Goal: Transaction & Acquisition: Purchase product/service

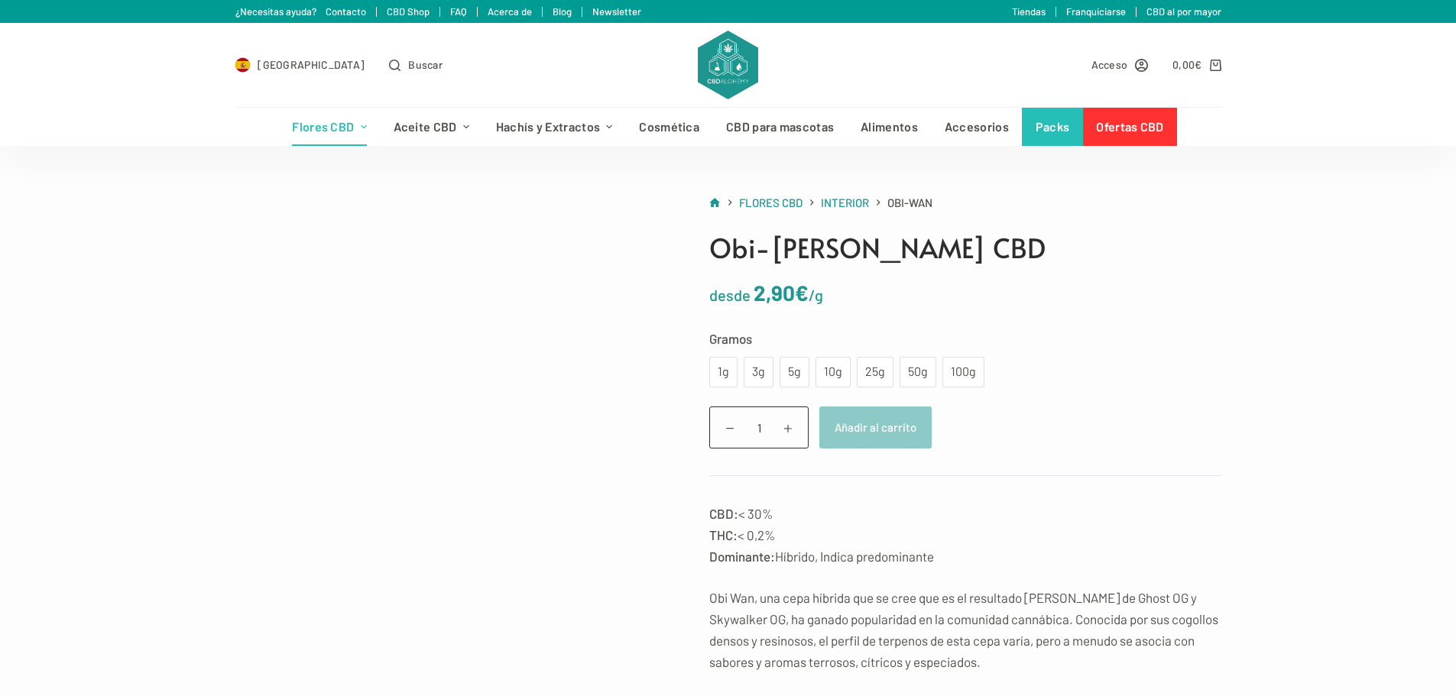
click at [339, 135] on link "Flores CBD" at bounding box center [329, 127] width 101 height 38
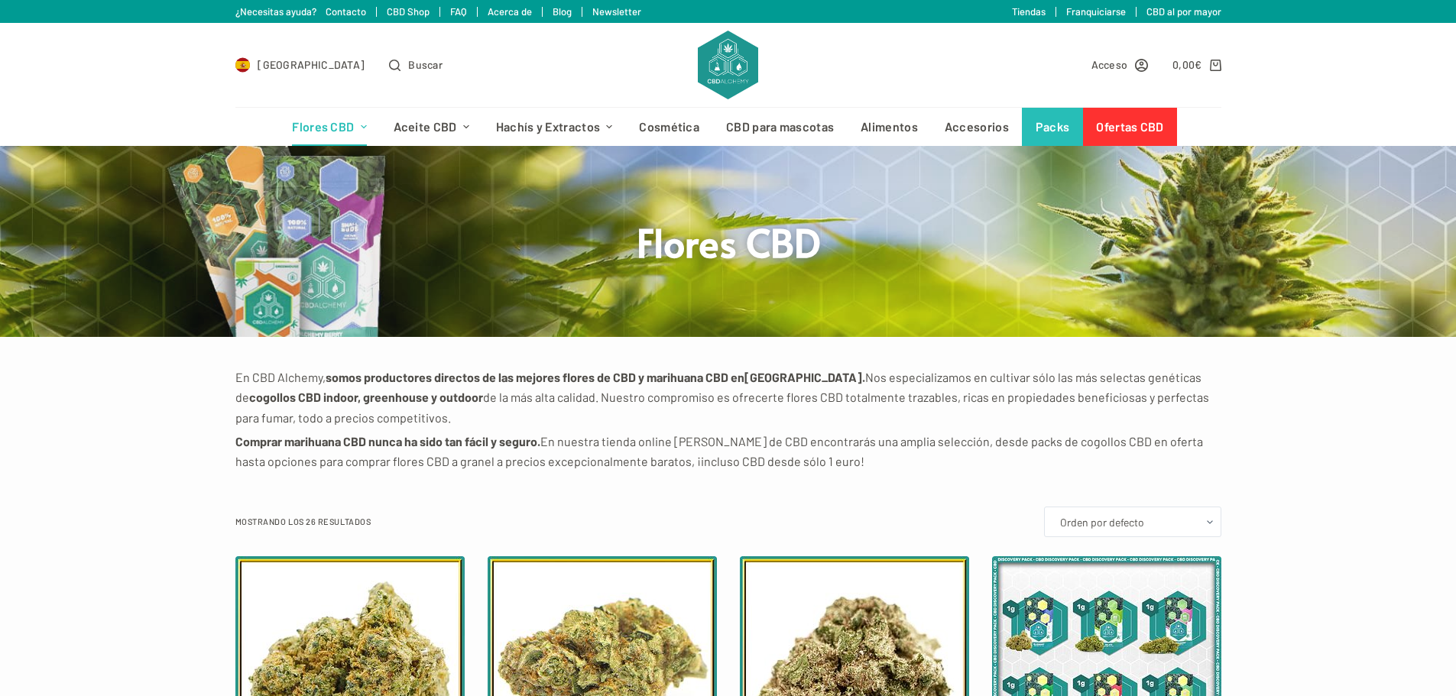
click at [364, 126] on icon "Menú de cabecera" at bounding box center [364, 127] width 6 height 6
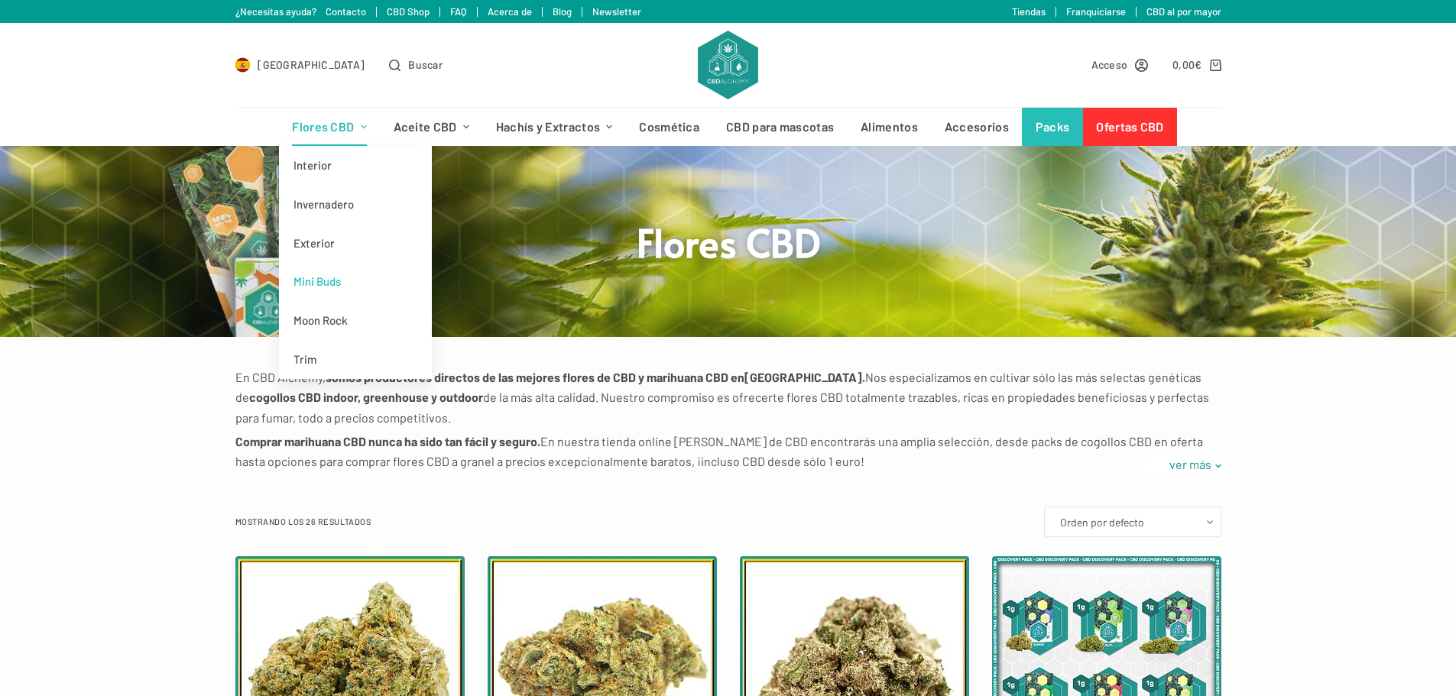
click at [346, 282] on link "Mini Buds" at bounding box center [355, 281] width 153 height 39
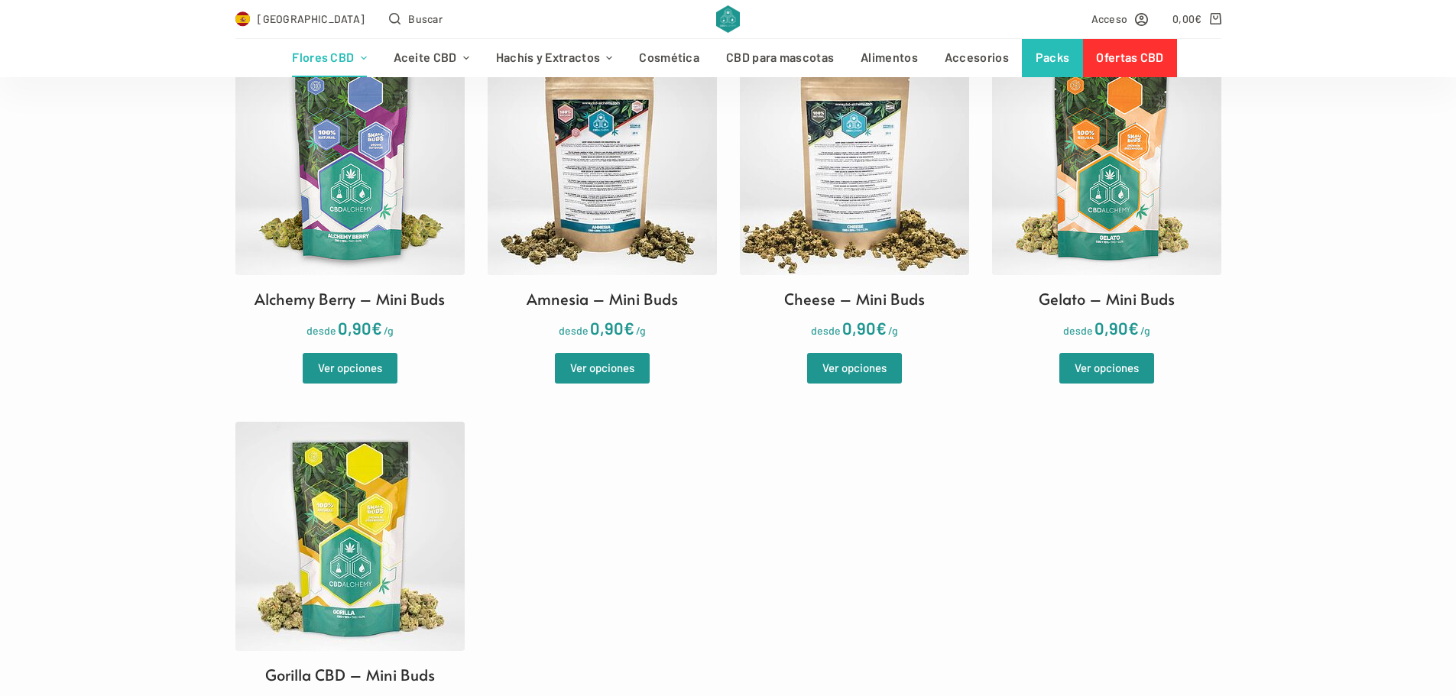
scroll to position [535, 0]
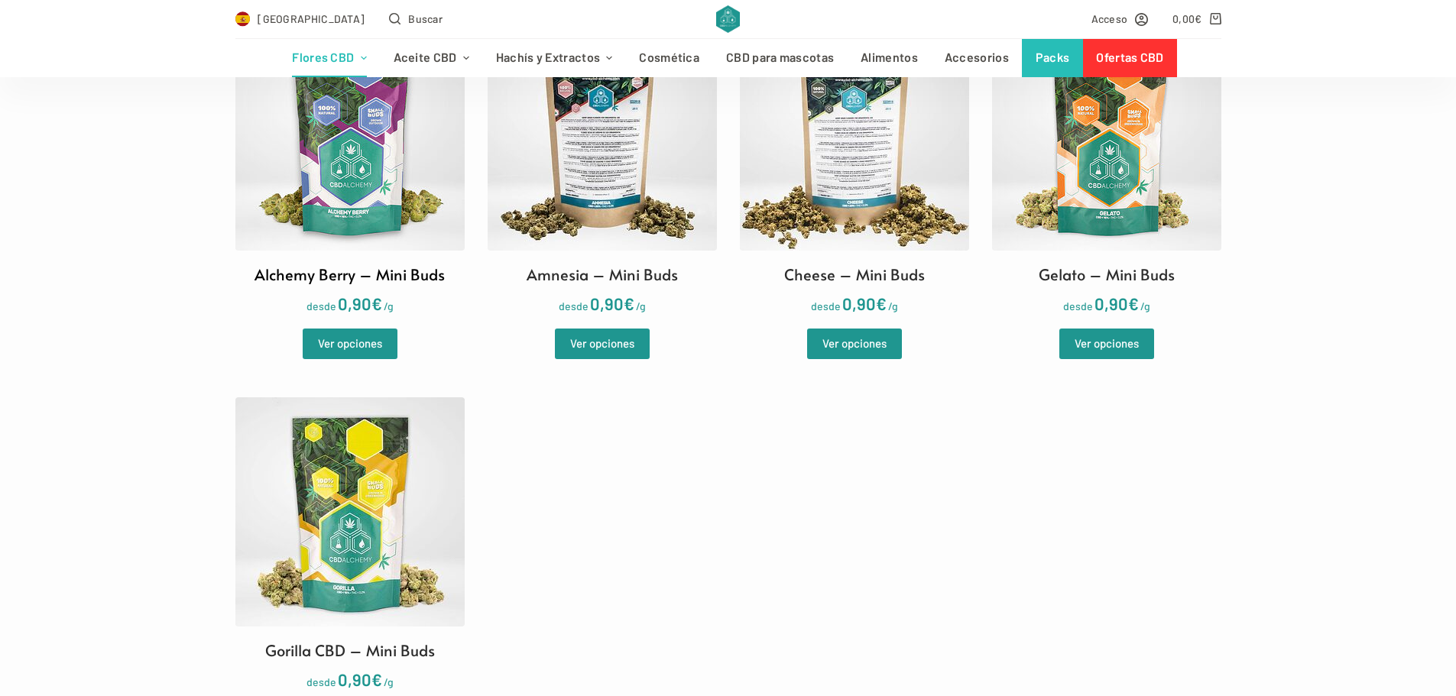
click at [391, 203] on img at bounding box center [349, 135] width 229 height 229
click at [635, 343] on link "Ver opciones" at bounding box center [602, 344] width 95 height 31
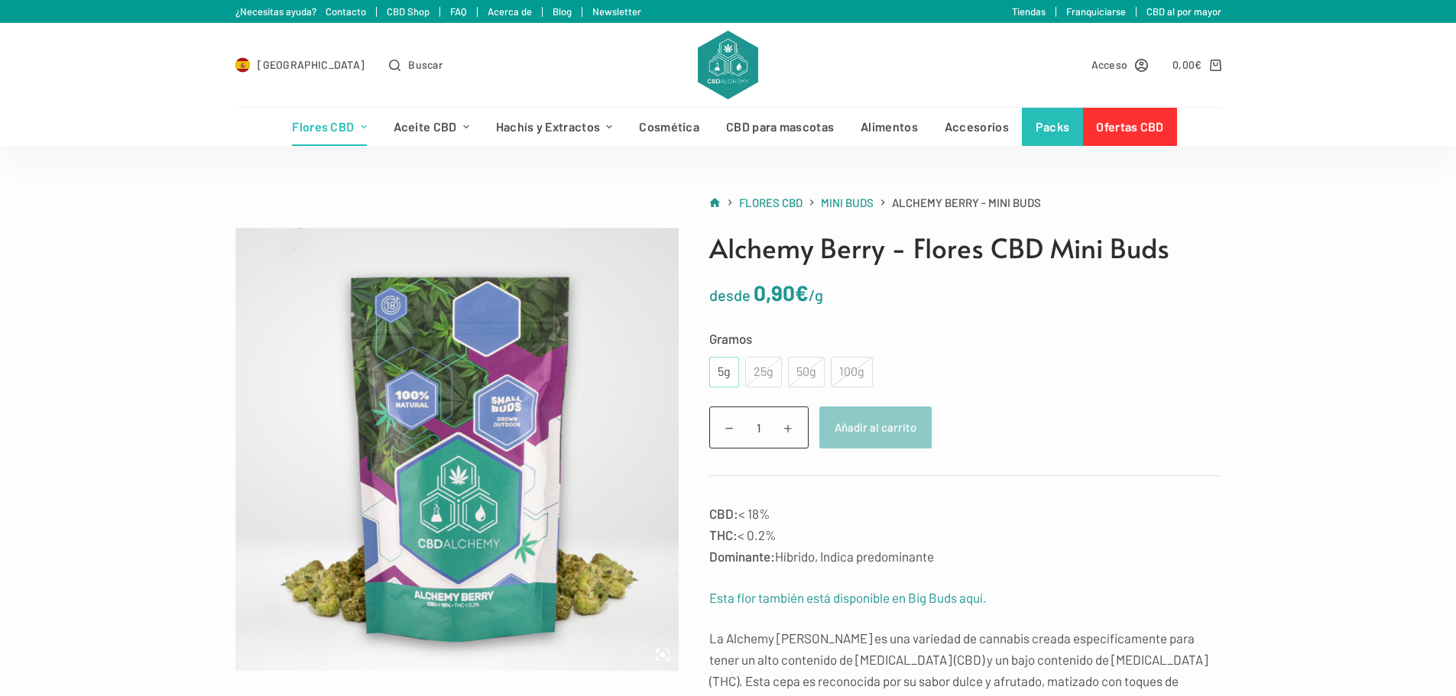
click at [718, 378] on div "5g" at bounding box center [723, 372] width 11 height 20
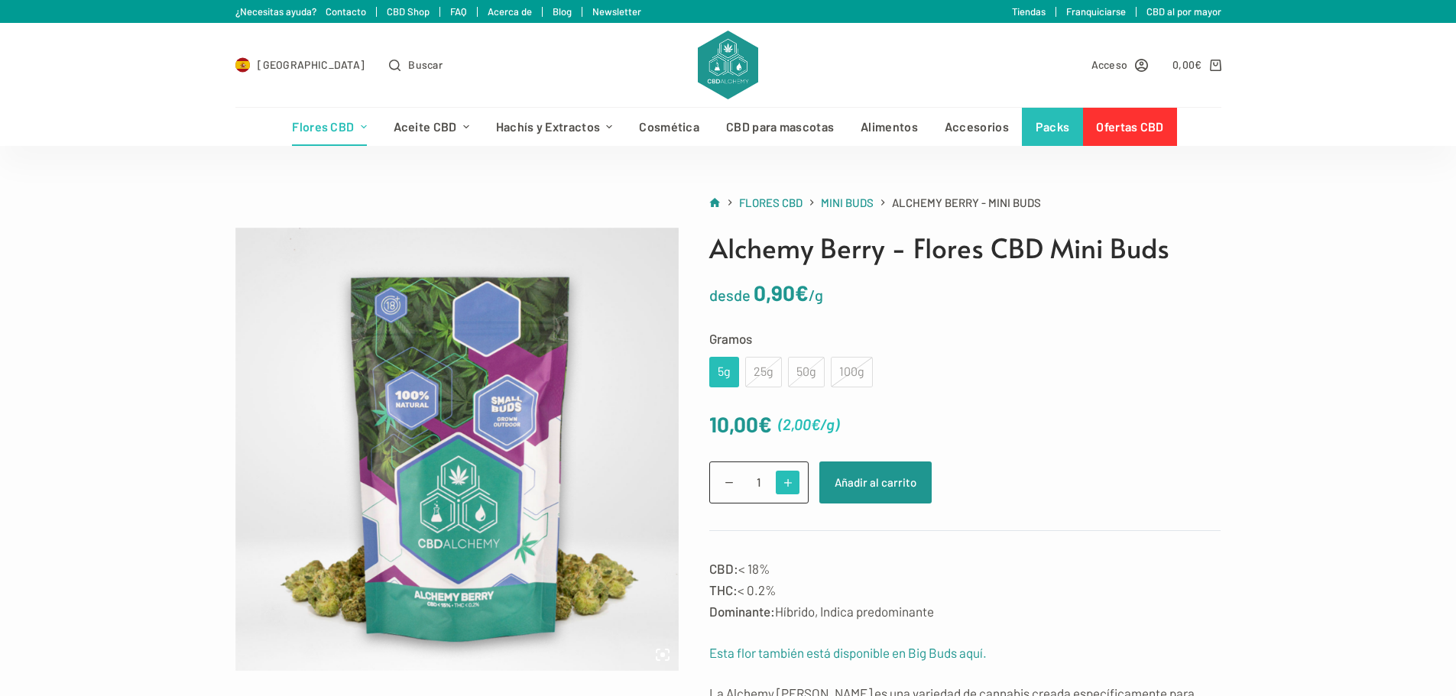
click at [789, 477] on span at bounding box center [788, 483] width 24 height 24
type input "4"
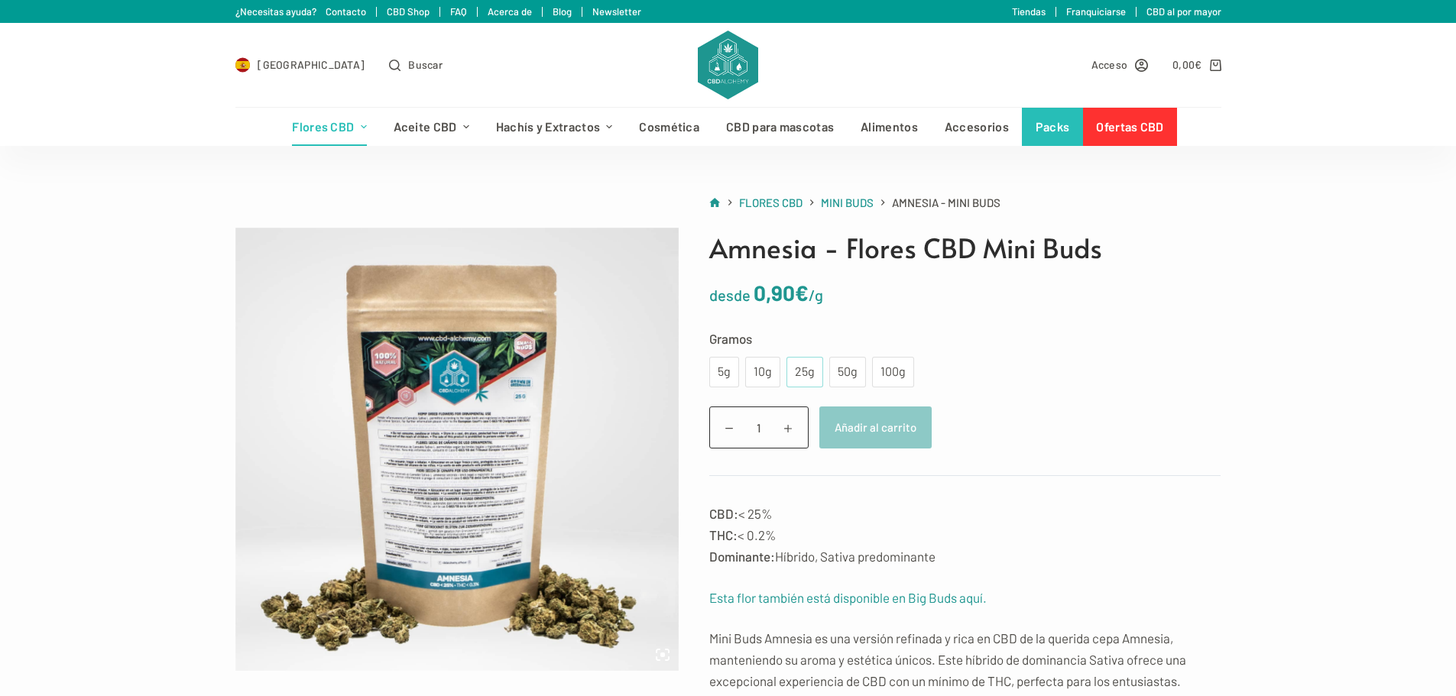
click at [802, 379] on div "25g" at bounding box center [805, 372] width 18 height 20
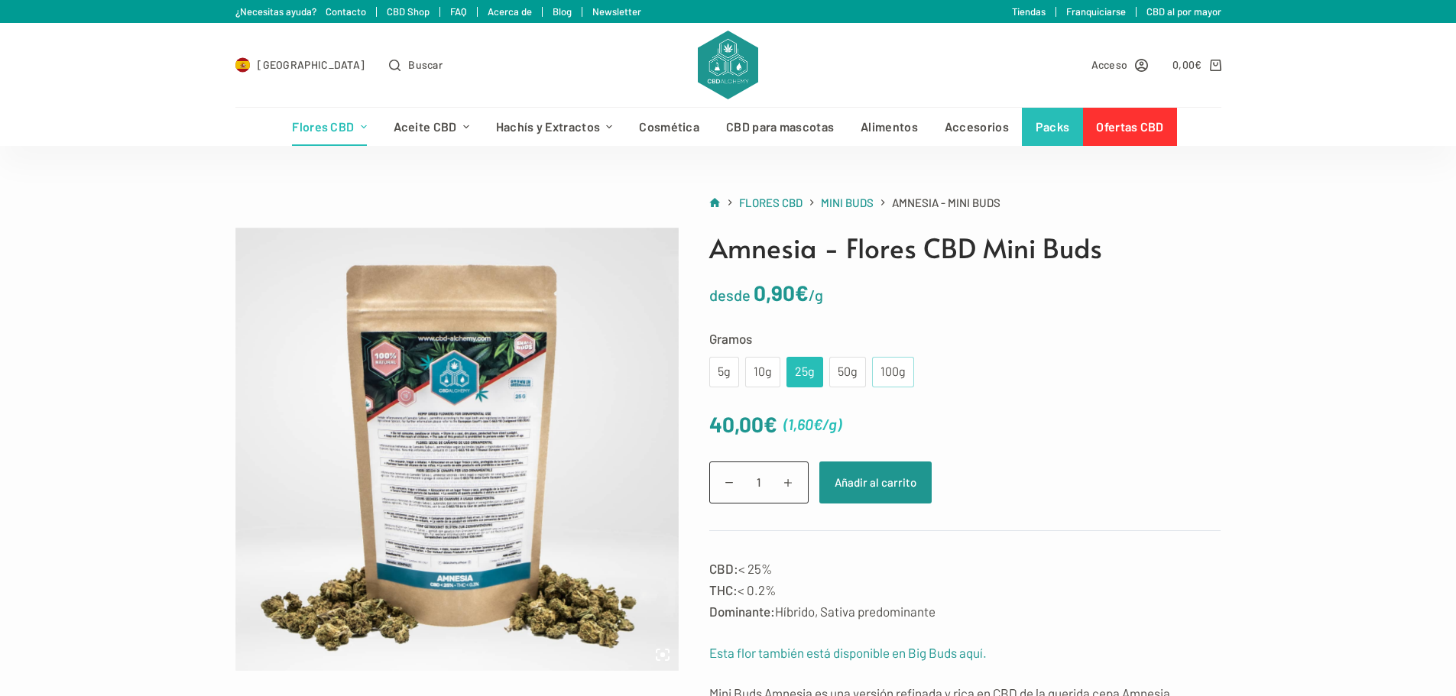
click at [892, 373] on div "100g" at bounding box center [893, 372] width 24 height 20
click at [799, 382] on div "25g" at bounding box center [804, 372] width 37 height 31
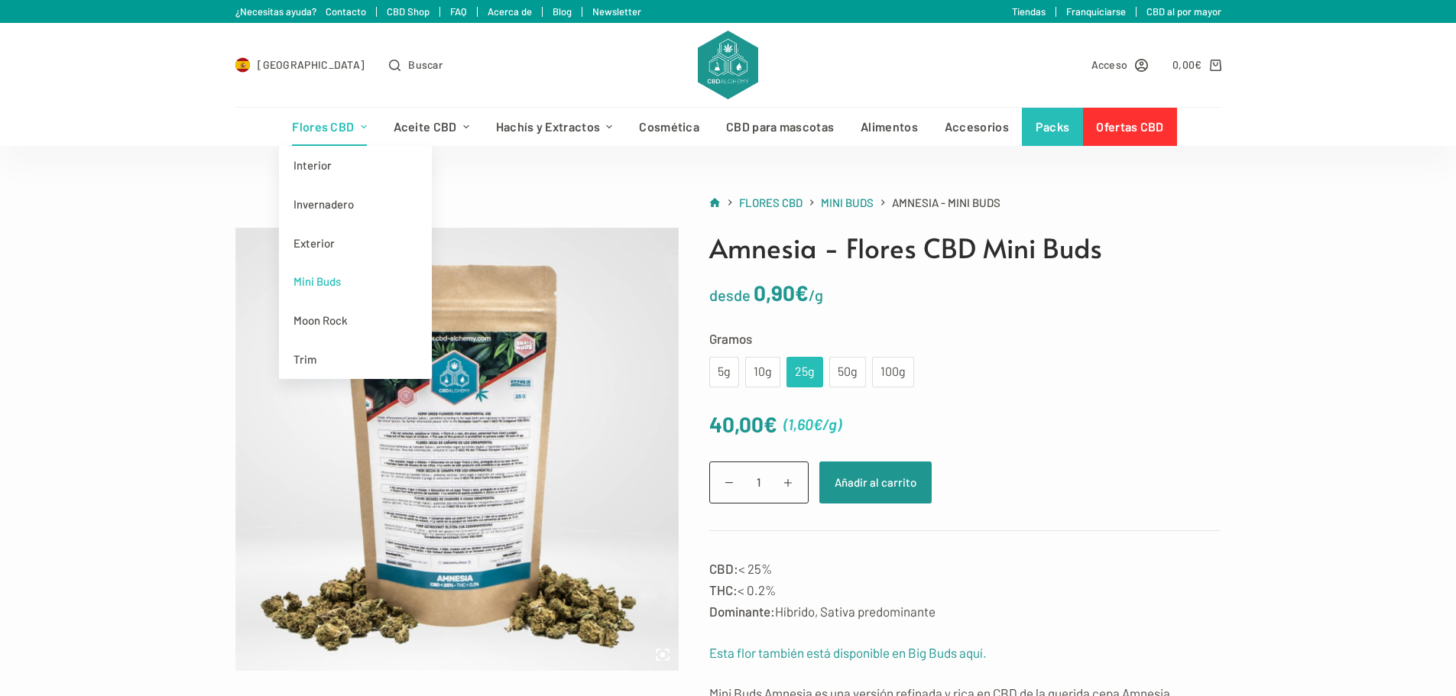
click at [315, 125] on link "Flores CBD" at bounding box center [329, 127] width 101 height 38
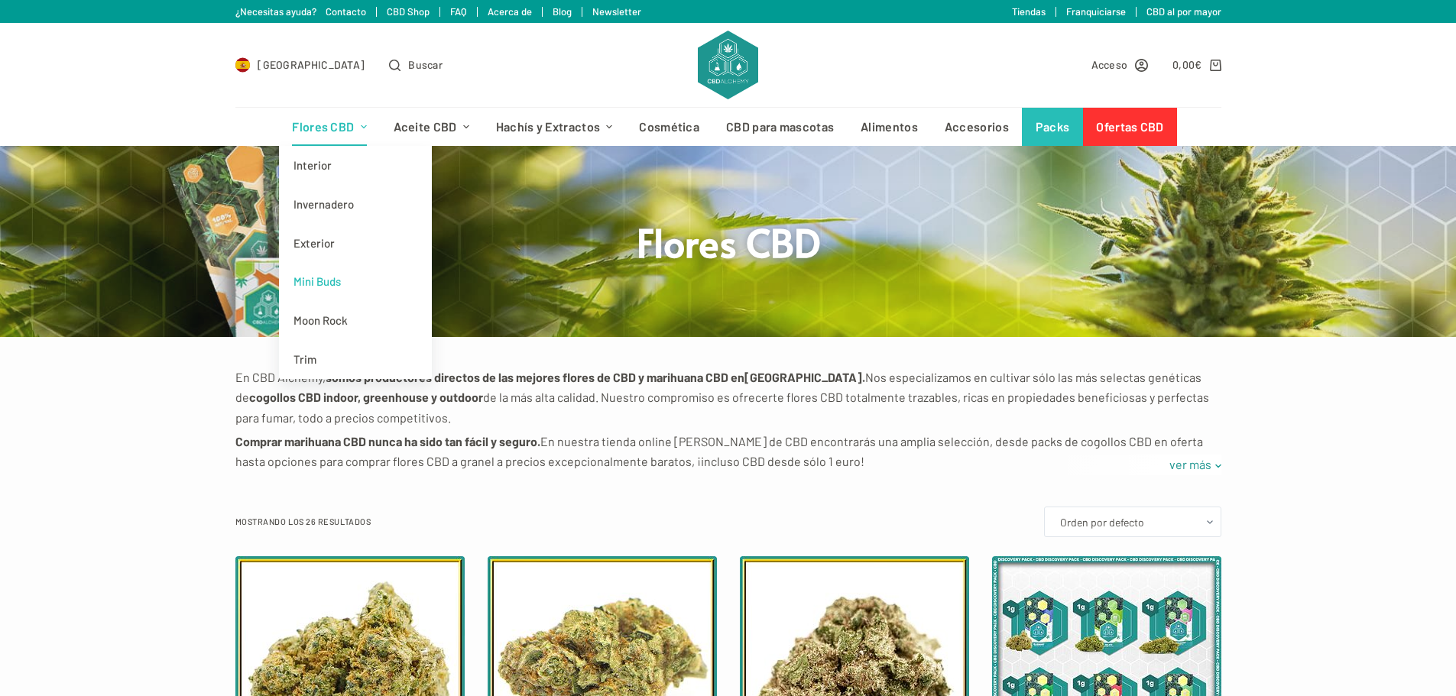
click at [319, 290] on link "Mini Buds" at bounding box center [355, 281] width 153 height 39
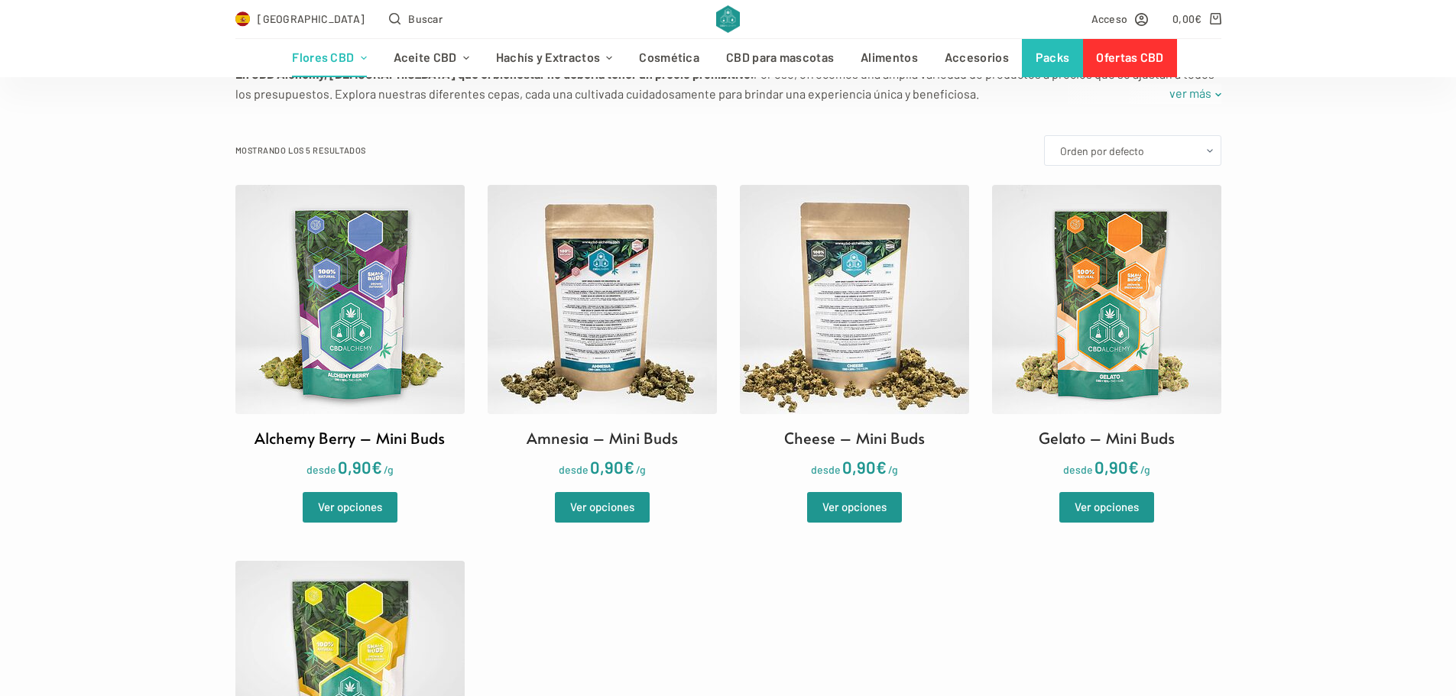
scroll to position [459, 0]
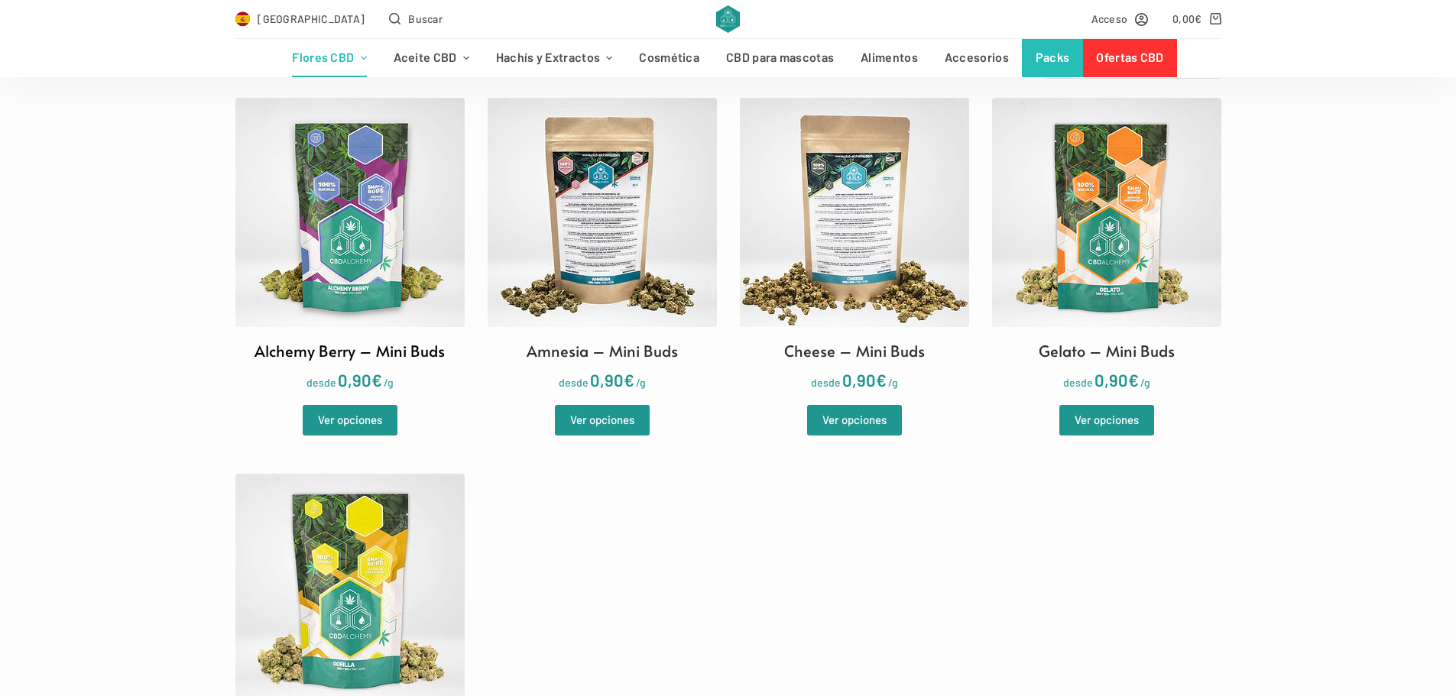
click at [392, 261] on img at bounding box center [349, 212] width 229 height 229
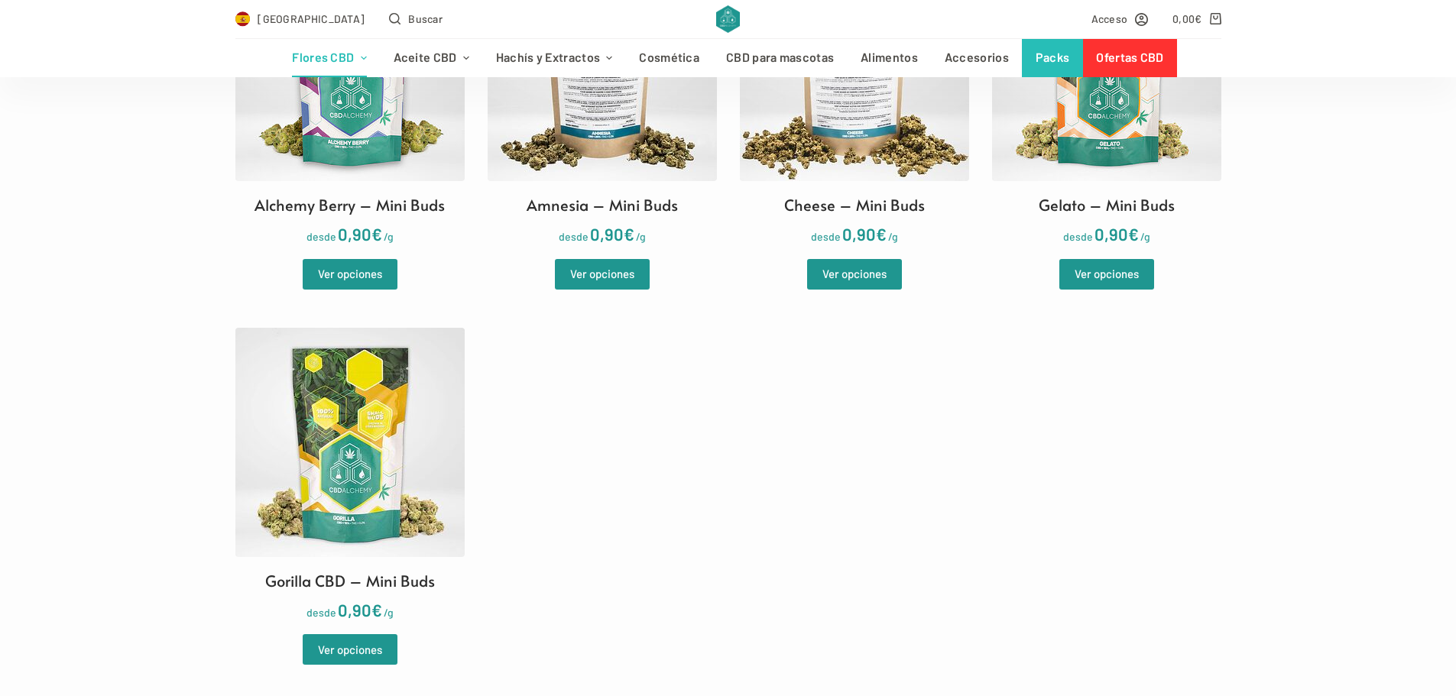
scroll to position [611, 0]
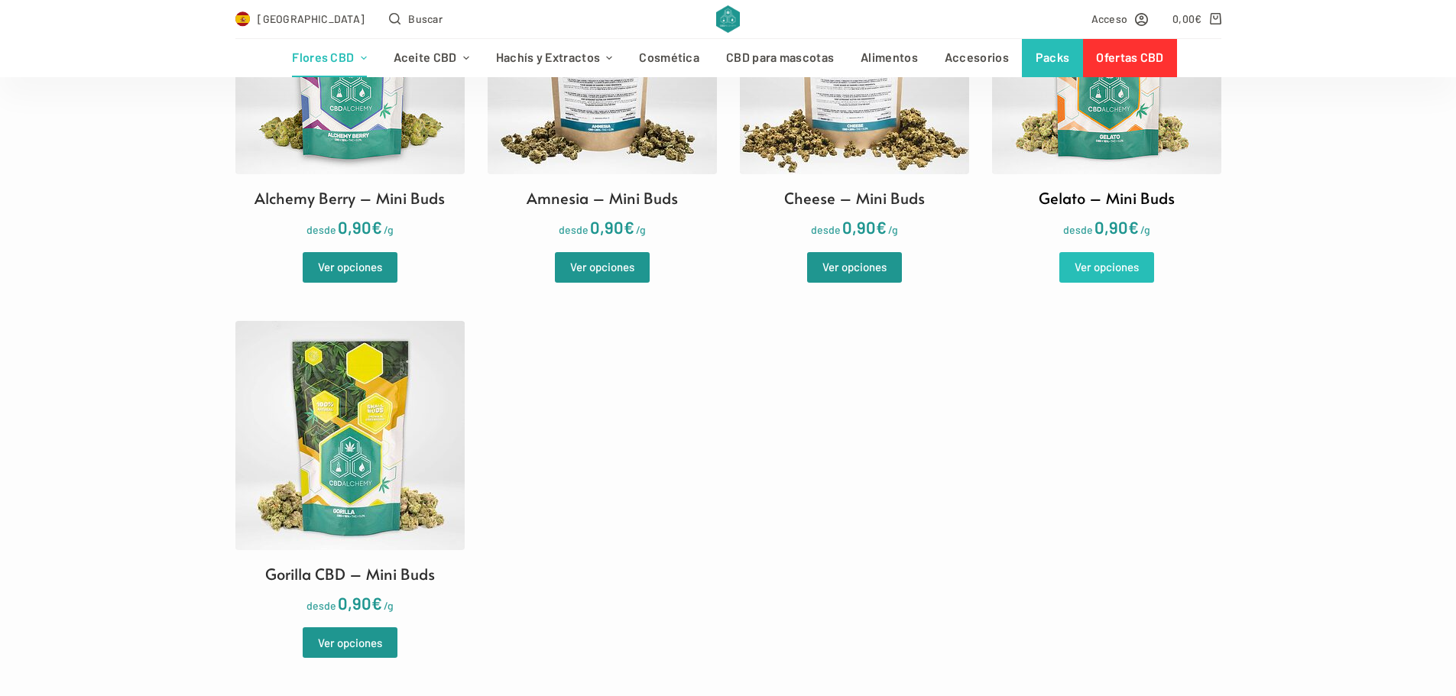
click at [1098, 257] on link "Ver opciones" at bounding box center [1106, 267] width 95 height 31
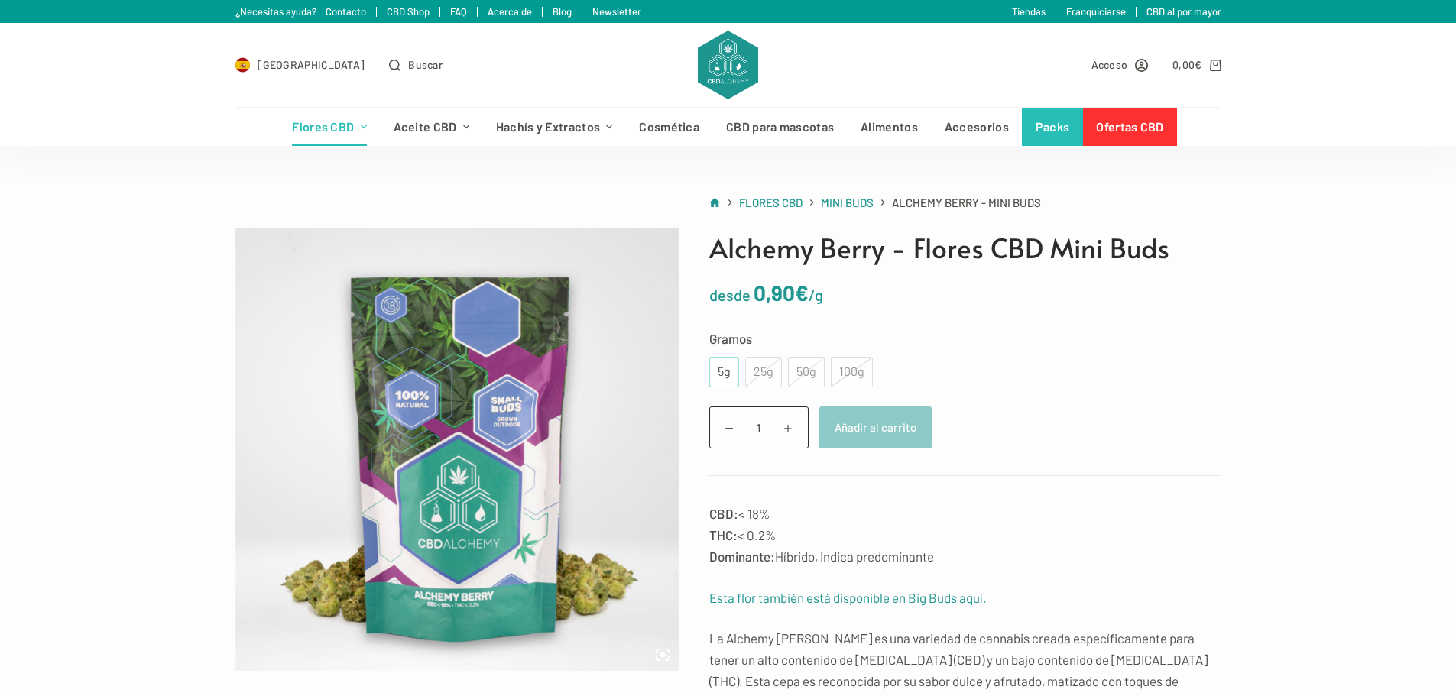
click at [731, 370] on div "5g" at bounding box center [724, 372] width 30 height 31
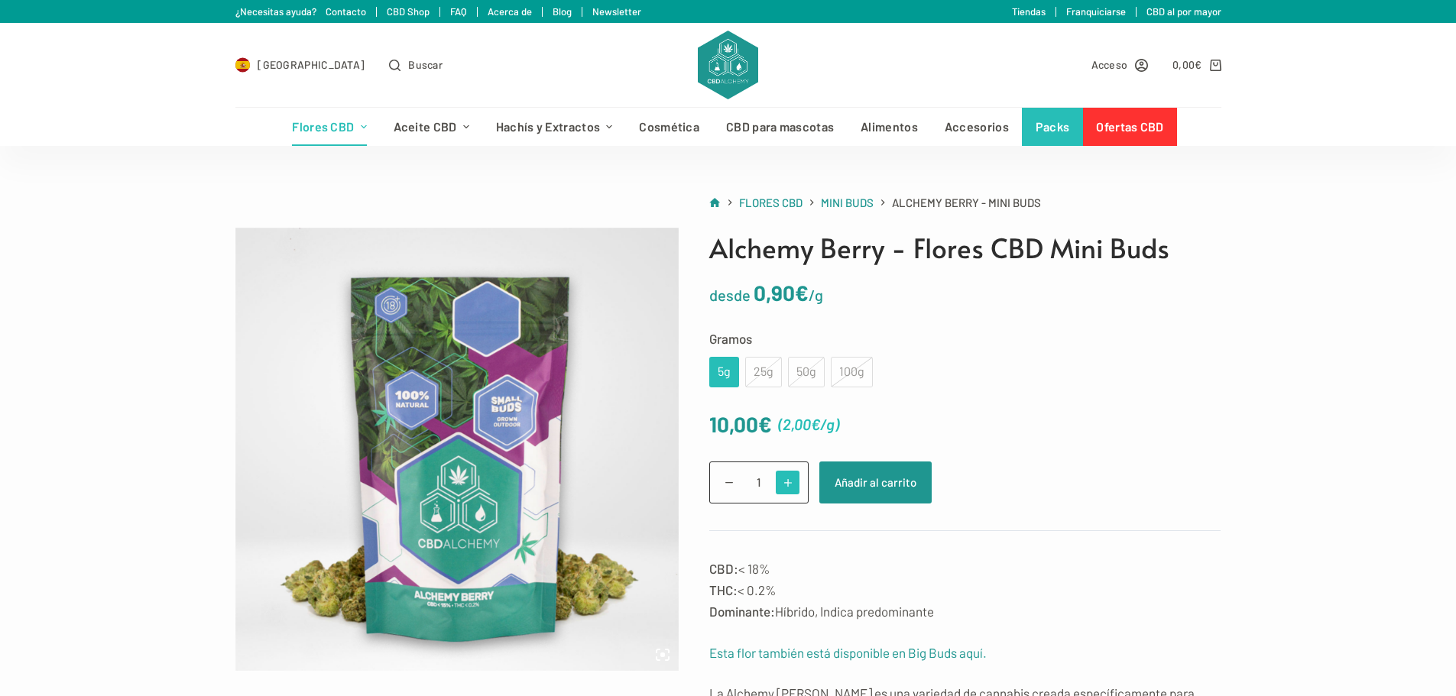
click at [792, 482] on span at bounding box center [788, 483] width 24 height 24
type input "4"
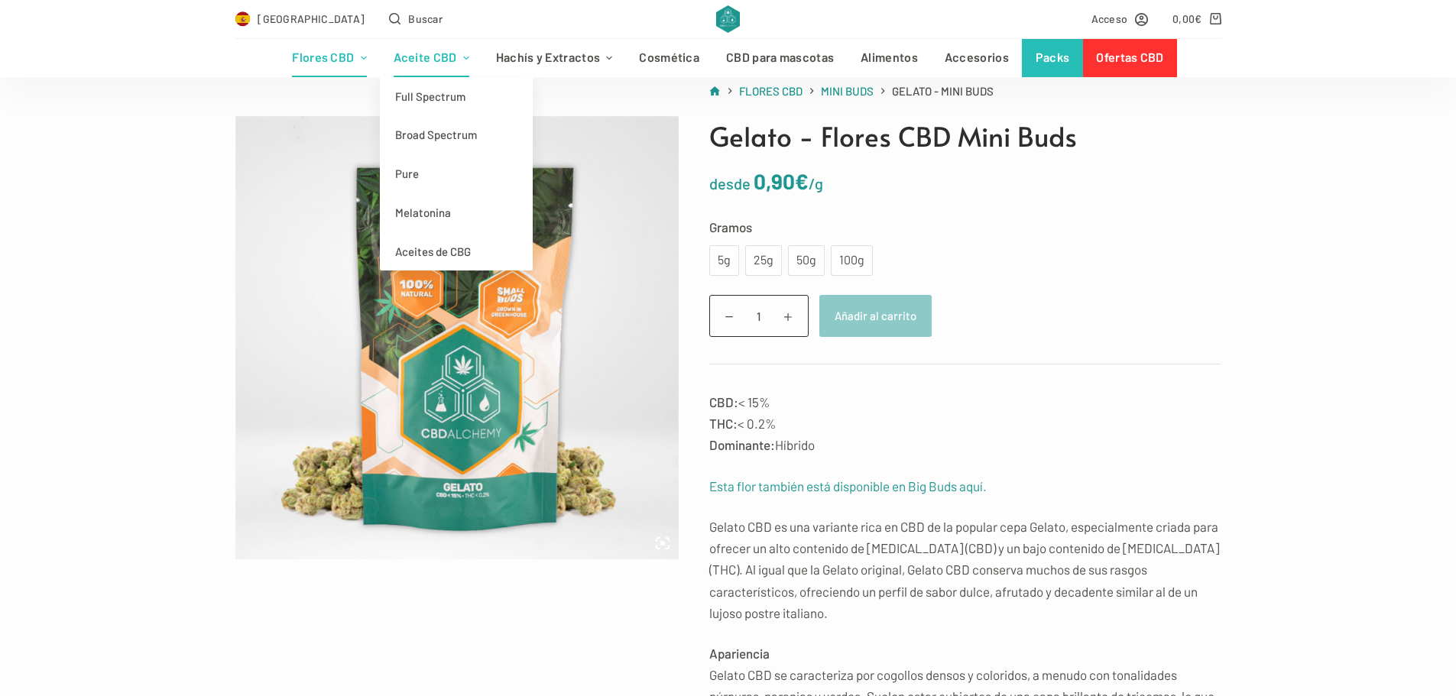
scroll to position [306, 0]
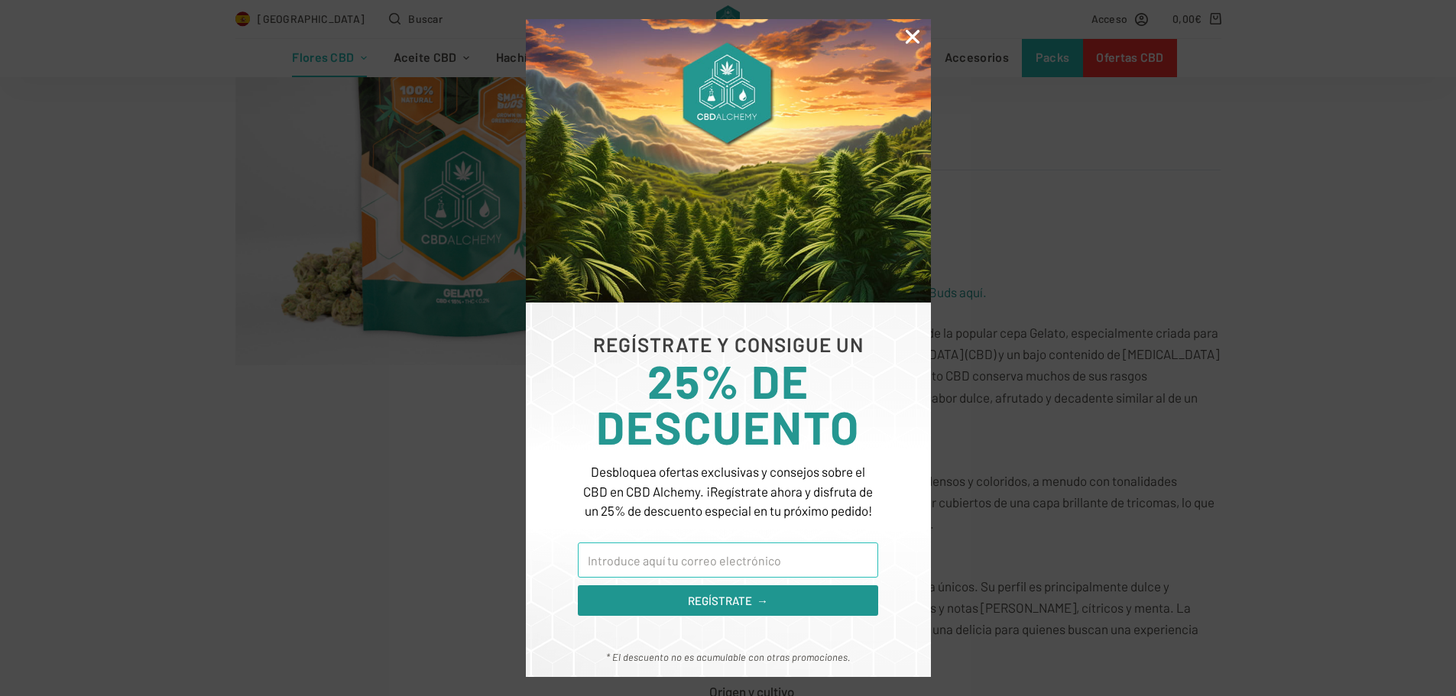
click at [722, 553] on input "Email" at bounding box center [728, 560] width 300 height 35
type input "[EMAIL_ADDRESS][DOMAIN_NAME]"
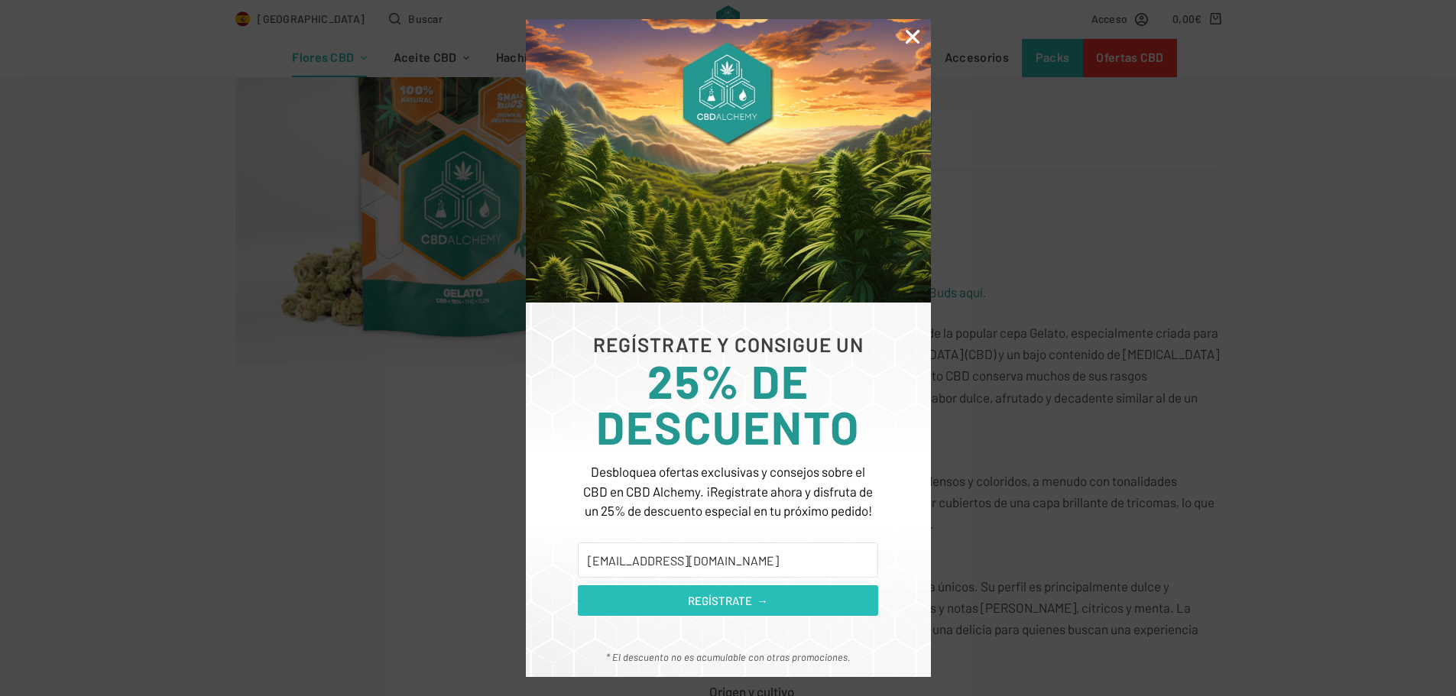
click at [715, 595] on span "REGÍSTRATE →" at bounding box center [728, 601] width 80 height 18
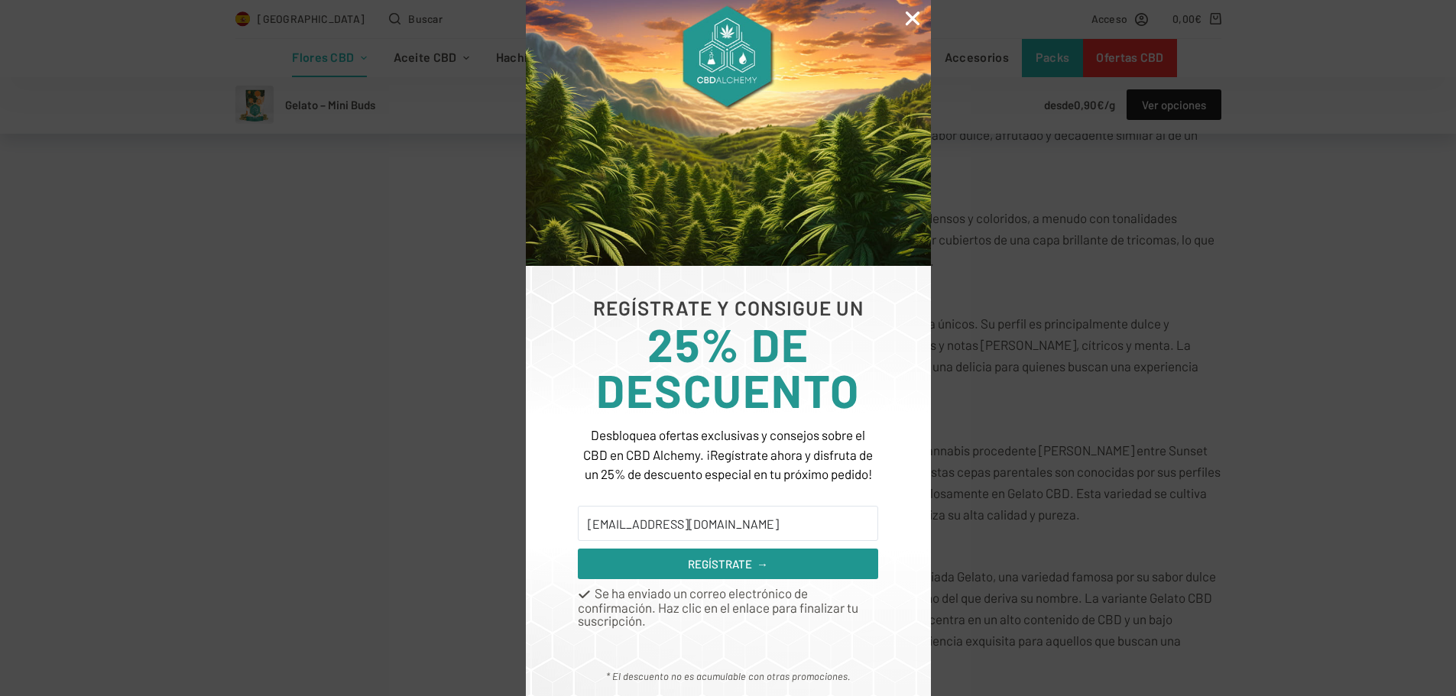
scroll to position [611, 0]
click at [678, 528] on input "[EMAIL_ADDRESS][DOMAIN_NAME]" at bounding box center [728, 523] width 300 height 35
type input "[EMAIL_ADDRESS][DOMAIN_NAME]"
click at [688, 573] on span "REGÍSTRATE →" at bounding box center [728, 565] width 80 height 18
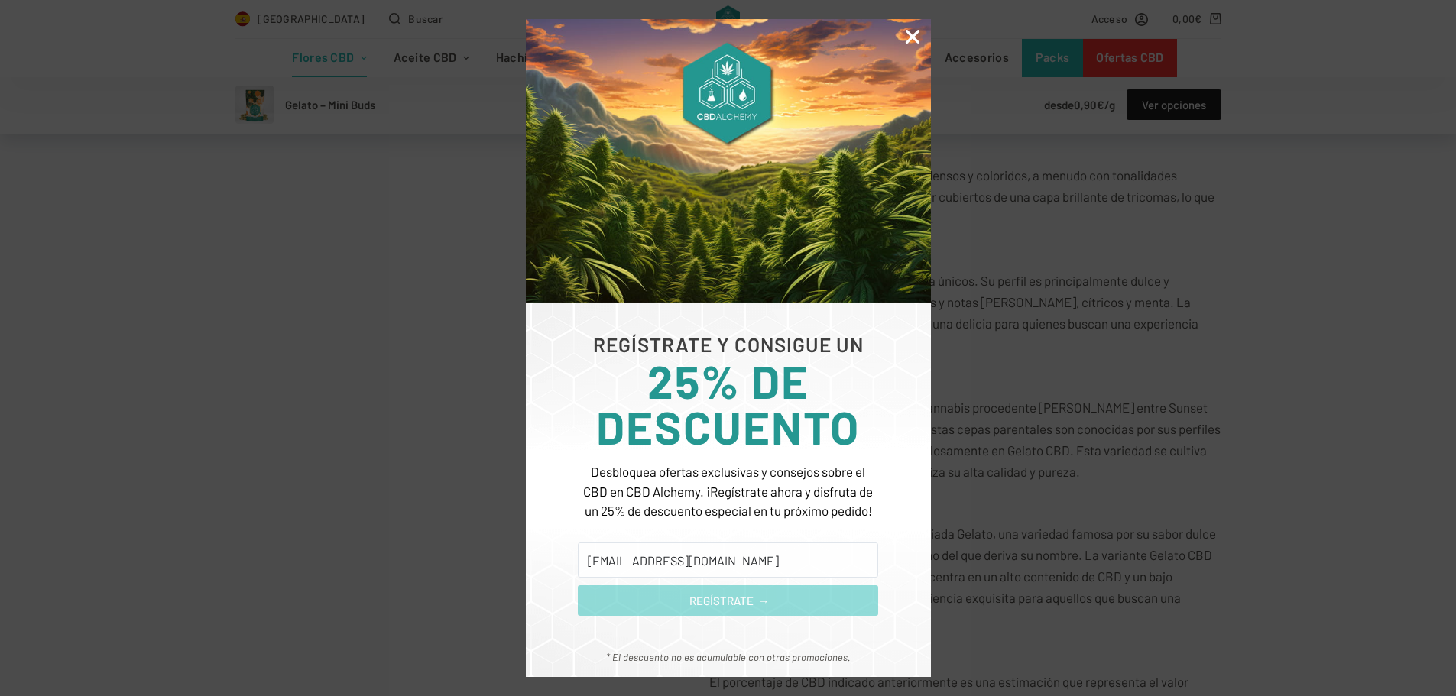
scroll to position [0, 0]
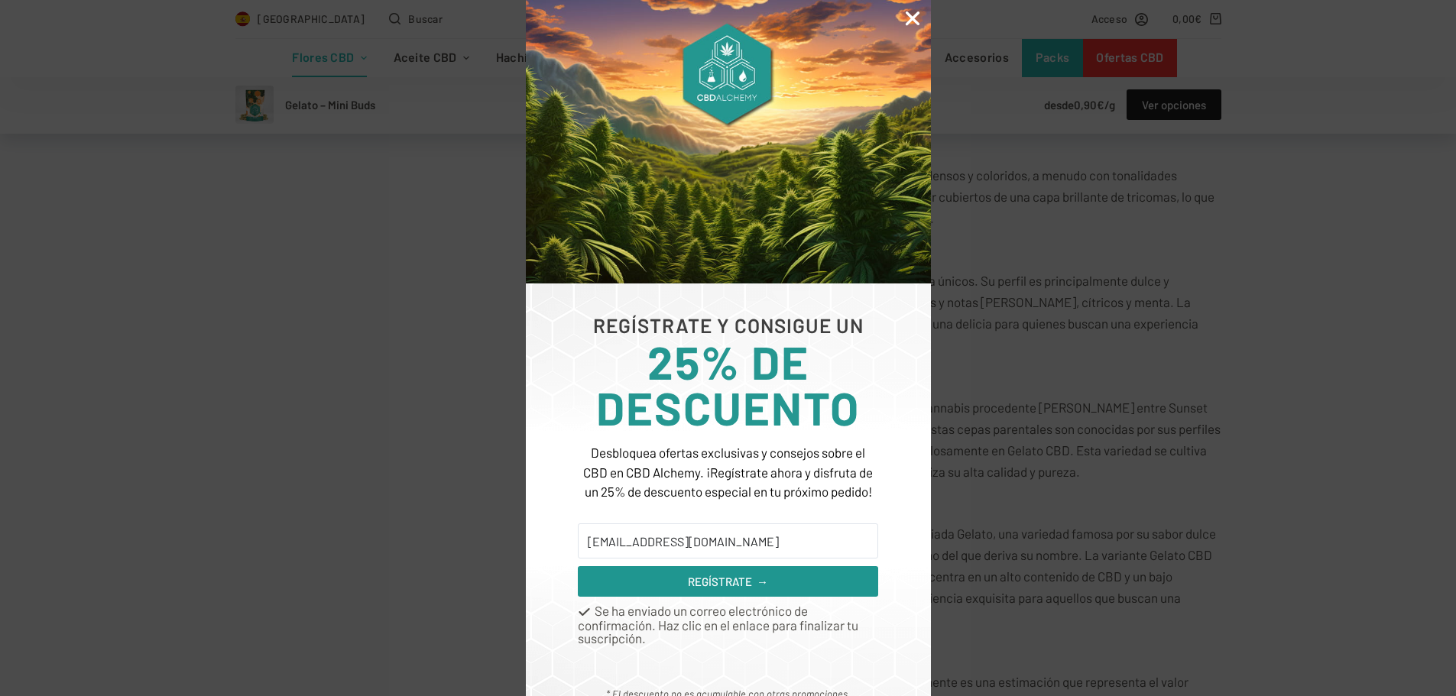
click at [912, 14] on icon "Close" at bounding box center [913, 18] width 20 height 20
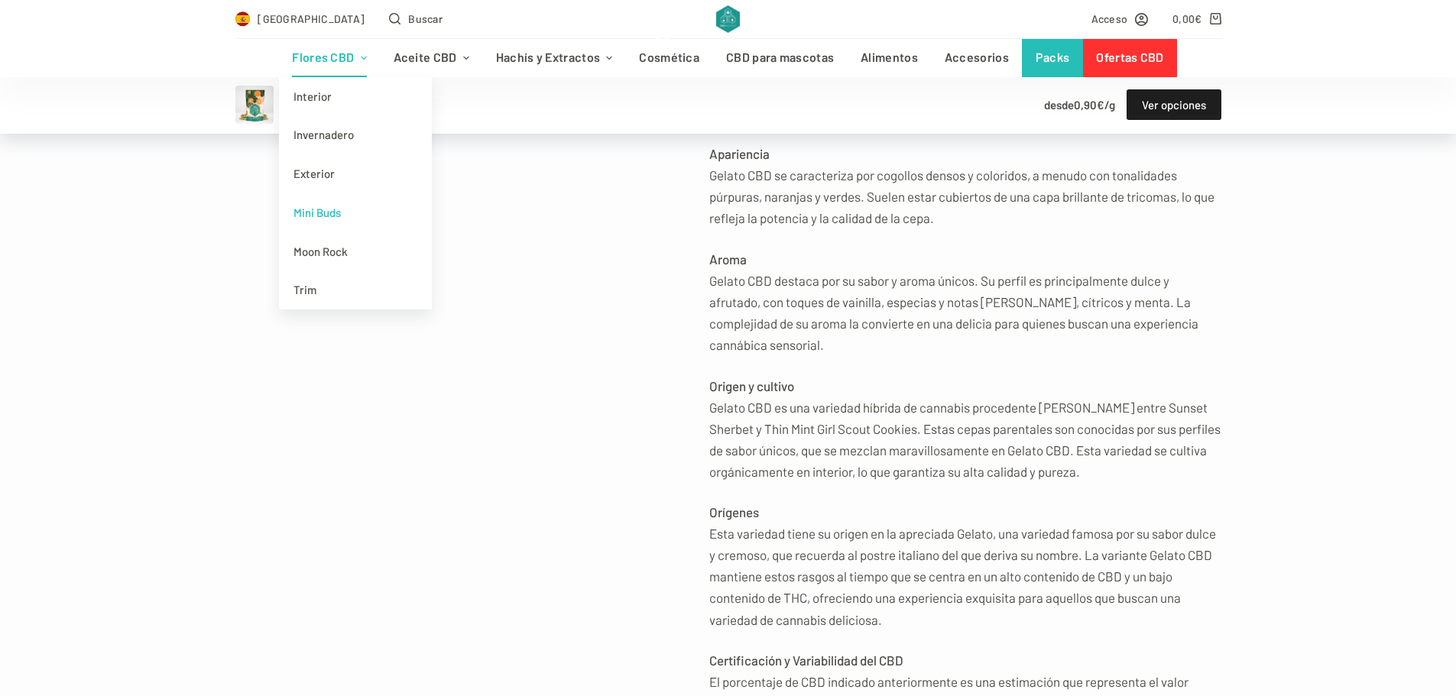
click at [328, 215] on link "Mini Buds" at bounding box center [355, 212] width 153 height 39
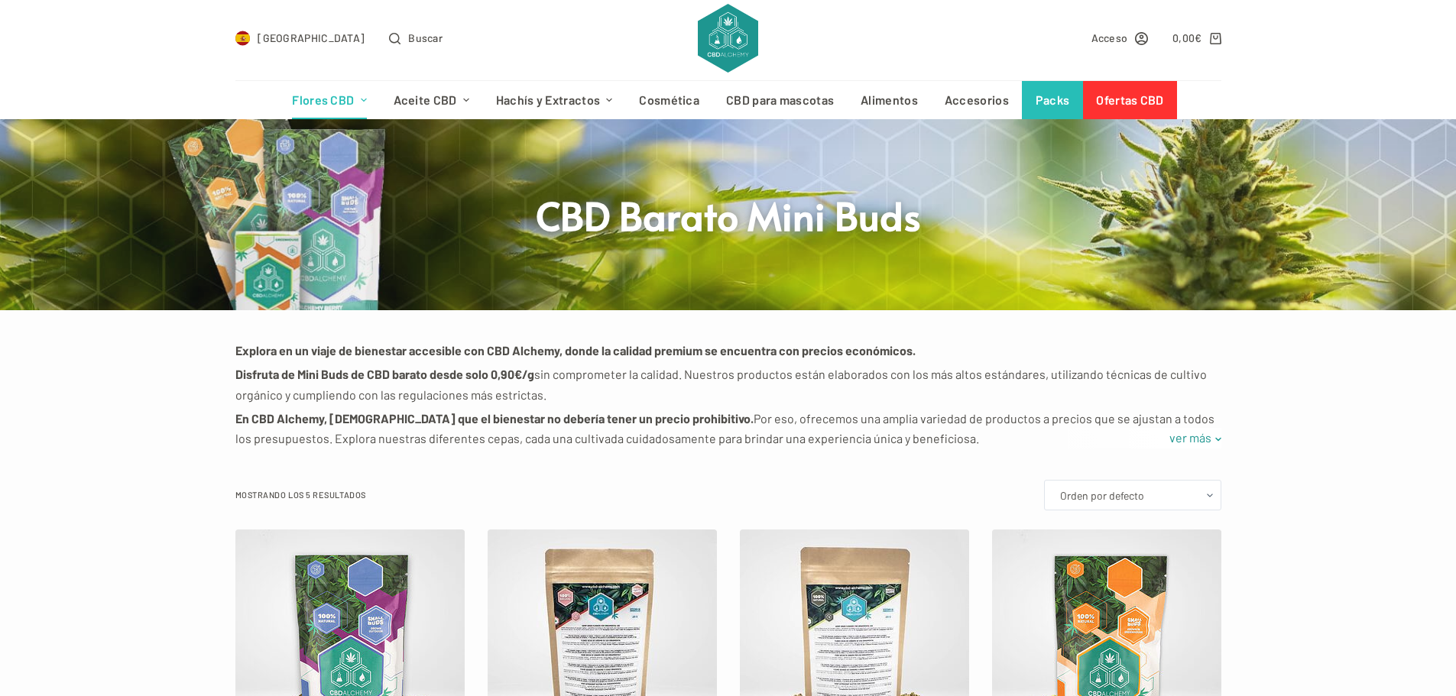
scroll to position [382, 0]
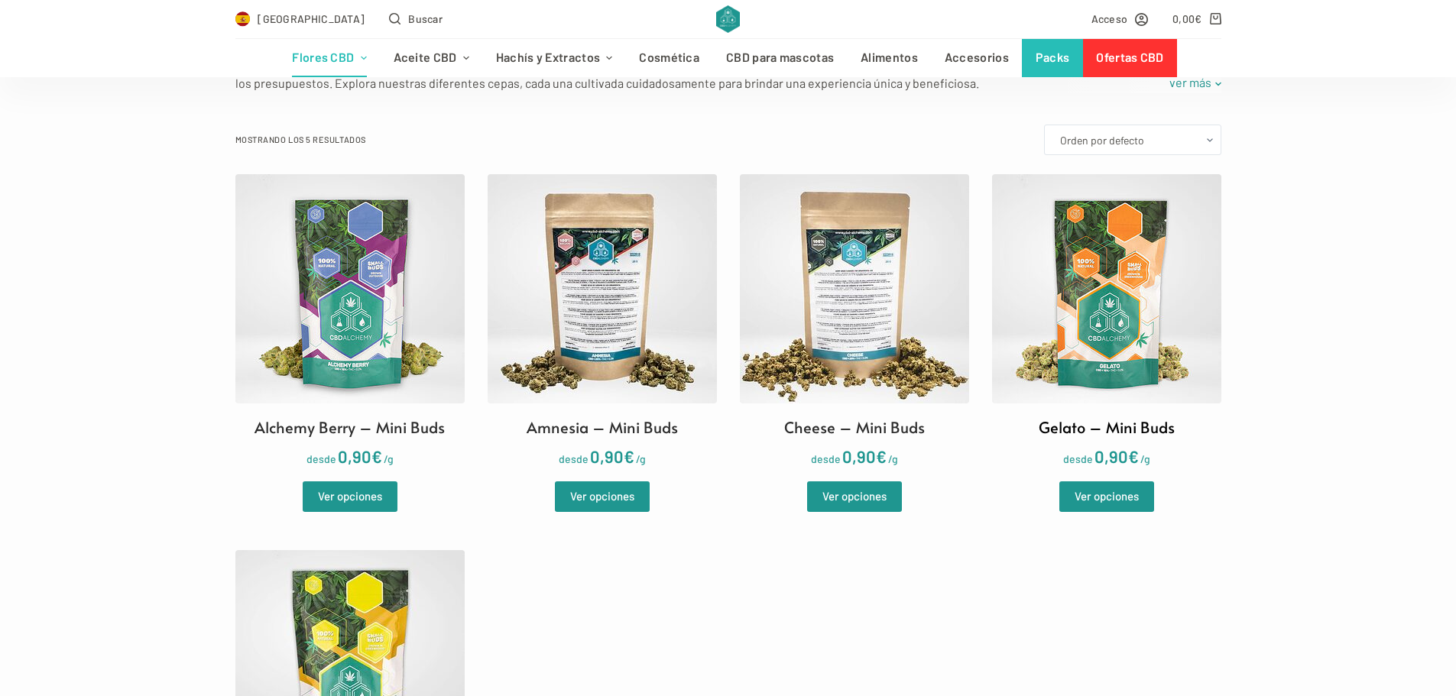
click at [1156, 319] on img at bounding box center [1106, 288] width 229 height 229
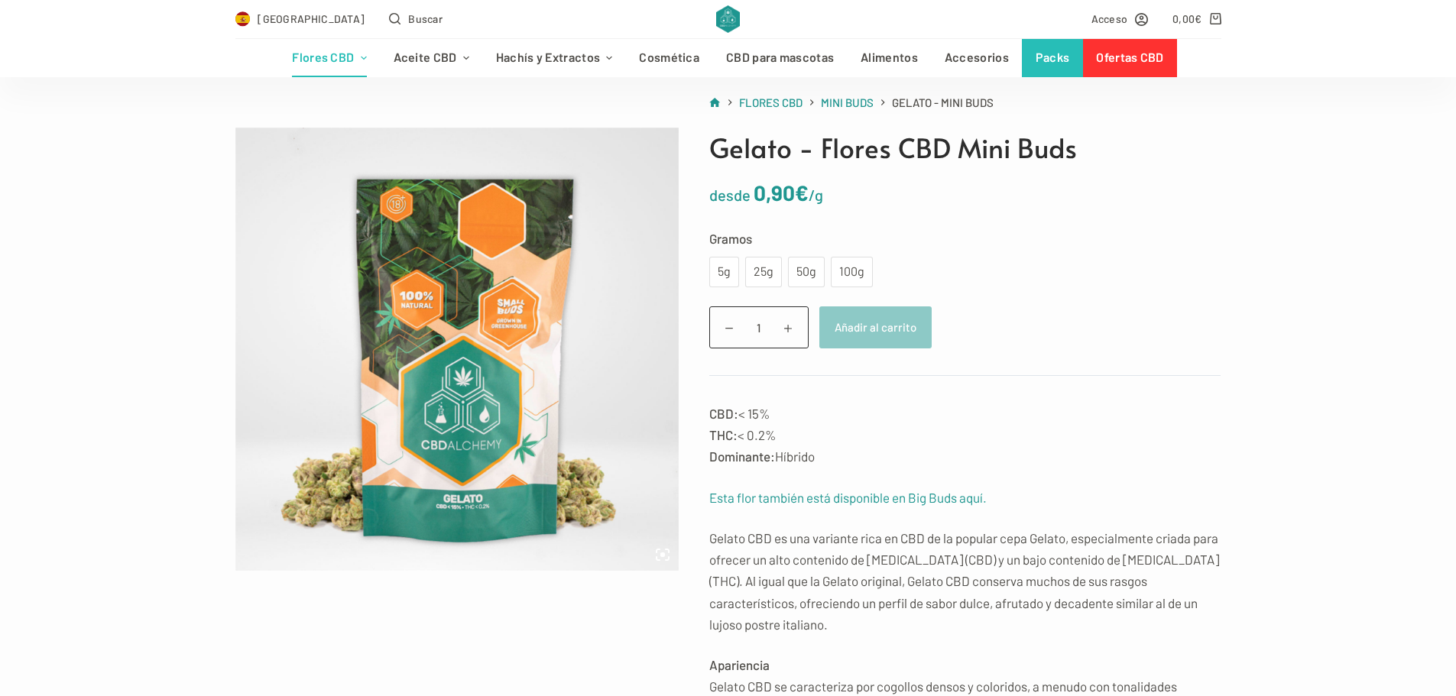
scroll to position [229, 0]
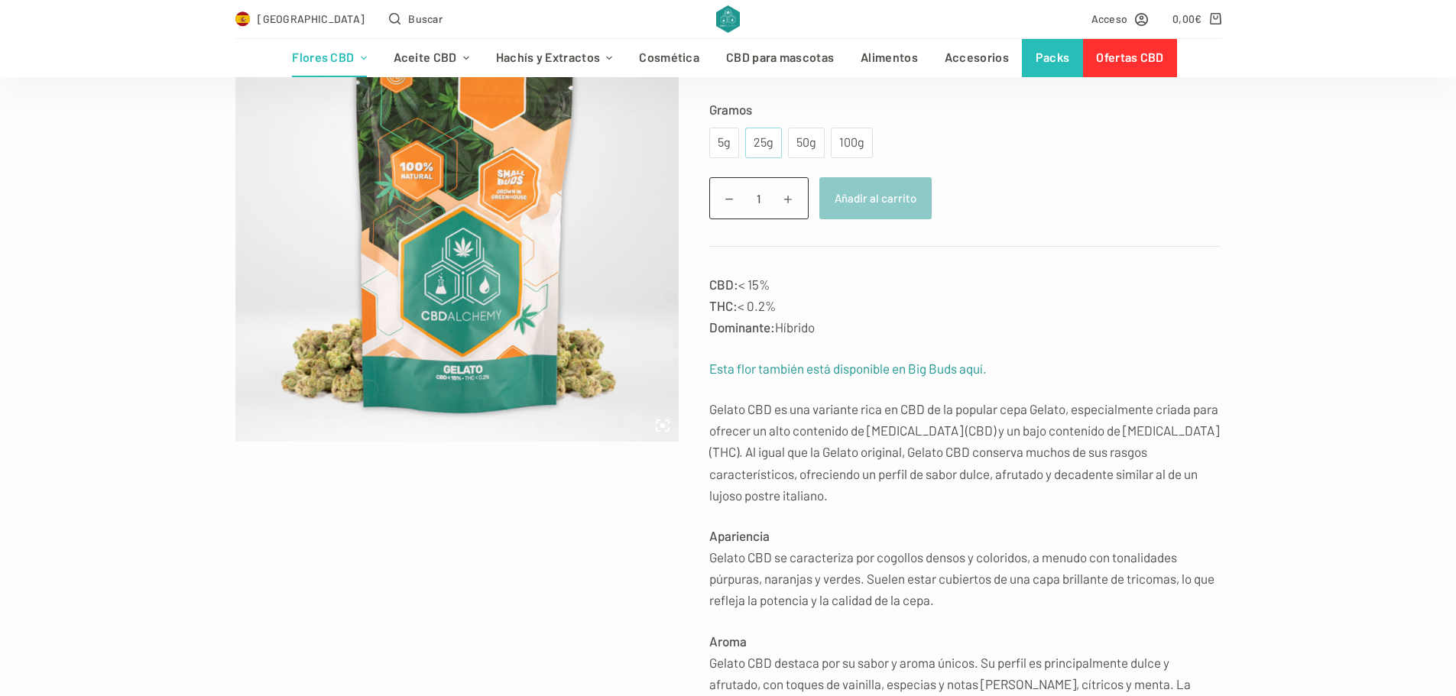
click at [755, 143] on div "25g" at bounding box center [763, 143] width 18 height 20
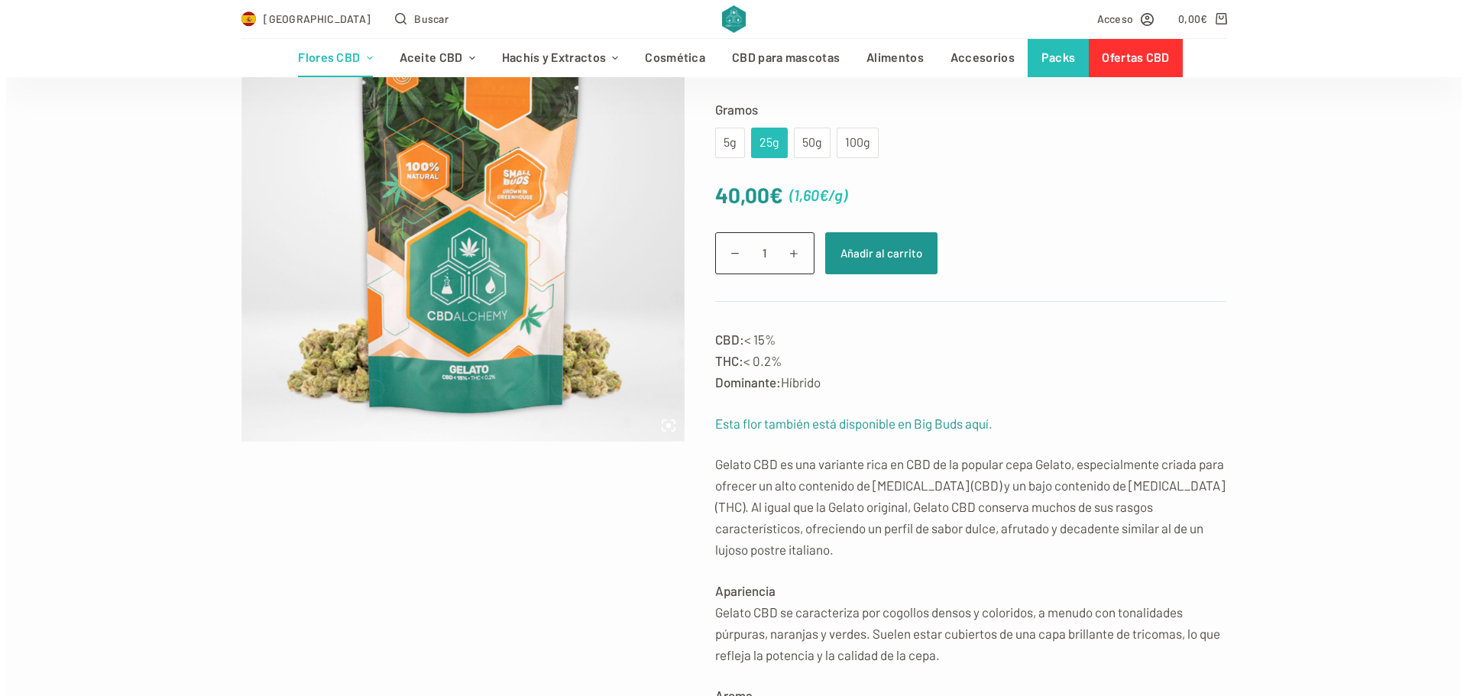
scroll to position [153, 0]
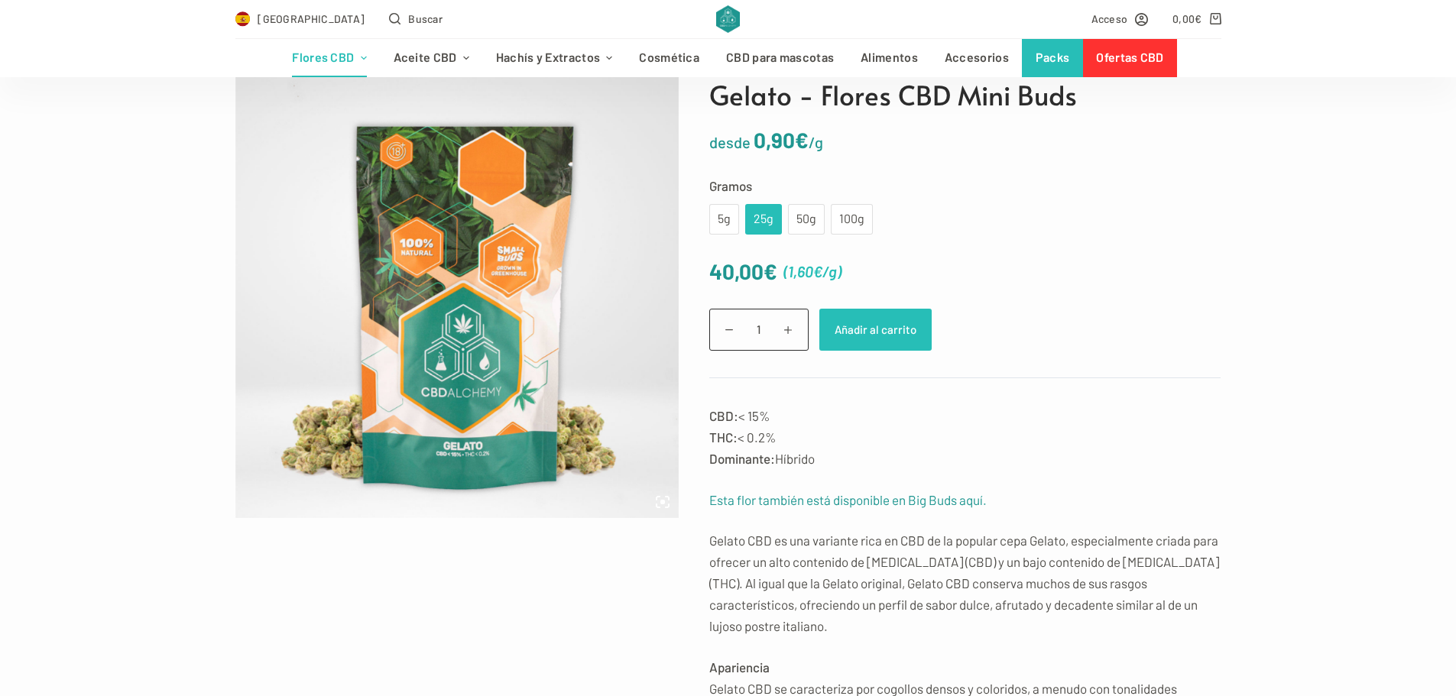
click at [912, 339] on button "Añadir al carrito" at bounding box center [875, 330] width 112 height 42
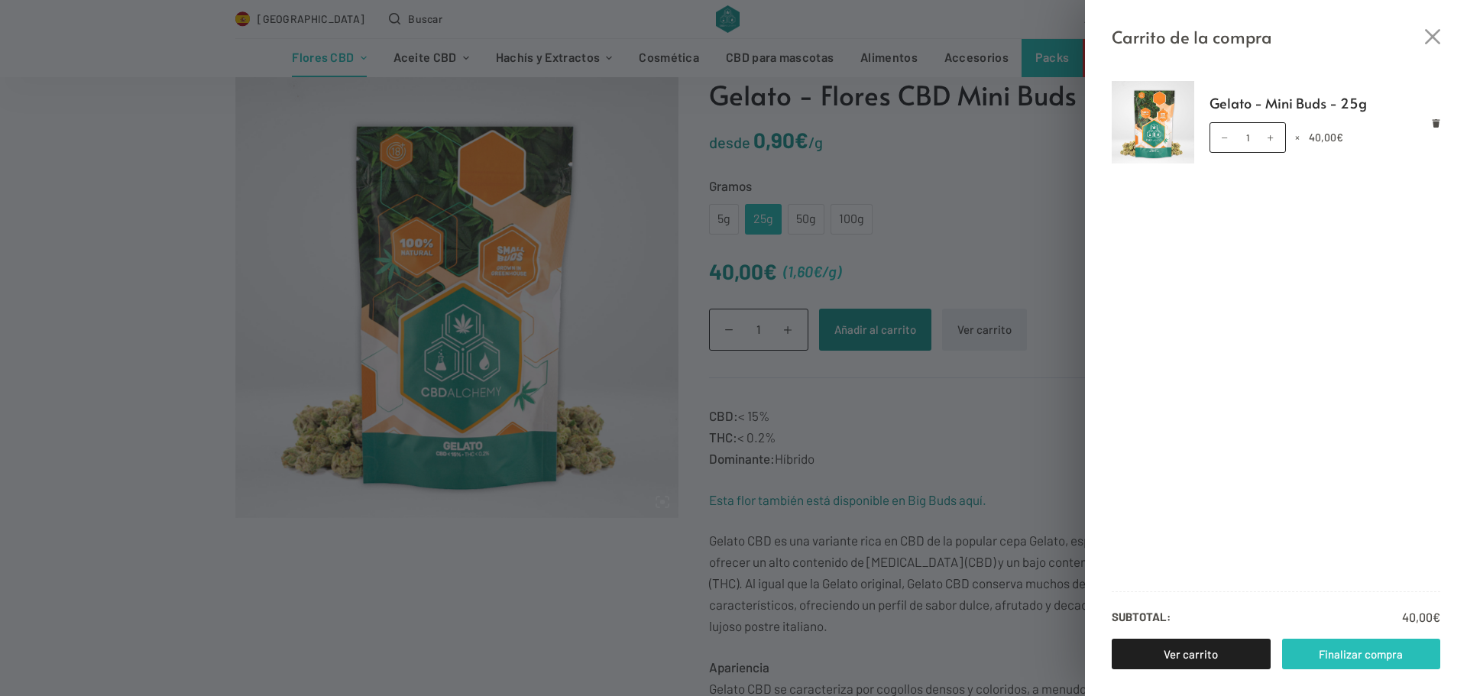
click at [1377, 649] on link "Finalizar compra" at bounding box center [1361, 654] width 159 height 31
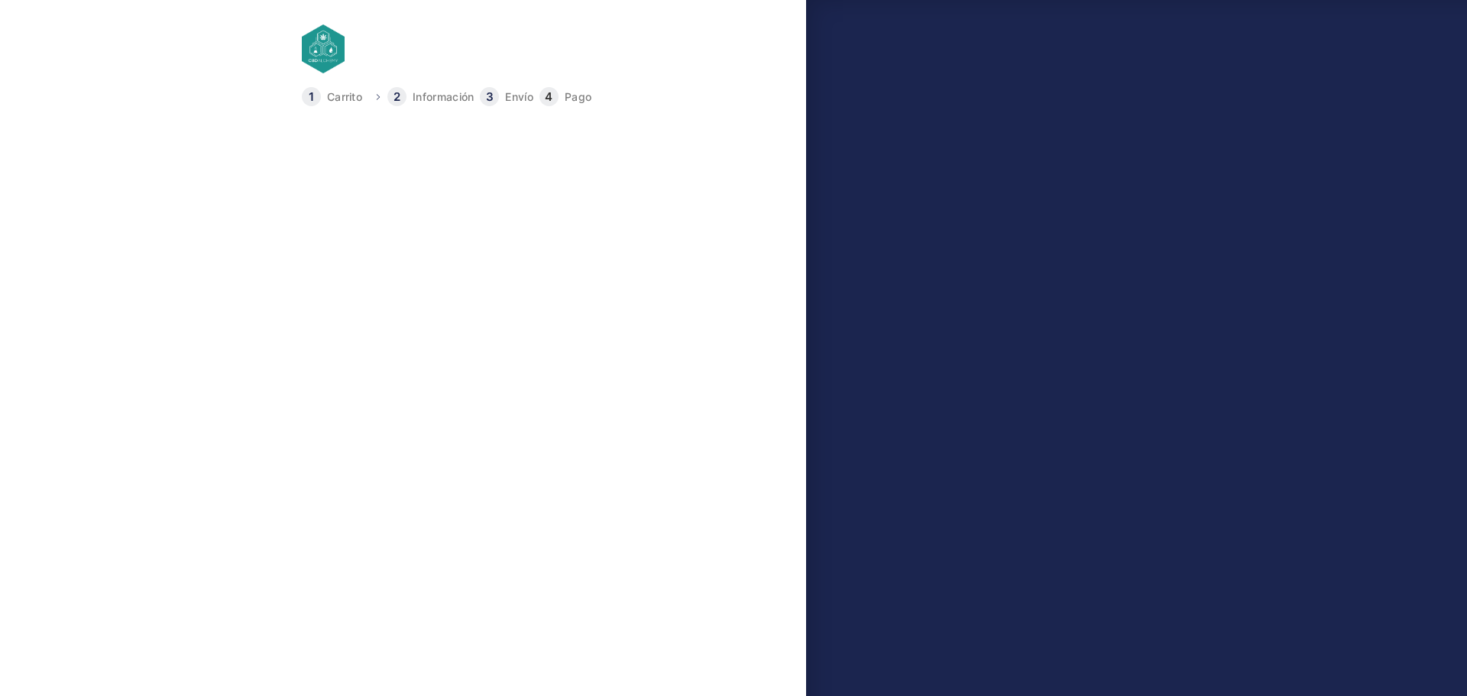
type input "[EMAIL_ADDRESS][DOMAIN_NAME]"
type input "núria"
type input "[PERSON_NAME]"
type input "ronda paisos catalans 26-28 5o2a"
type input "08304"
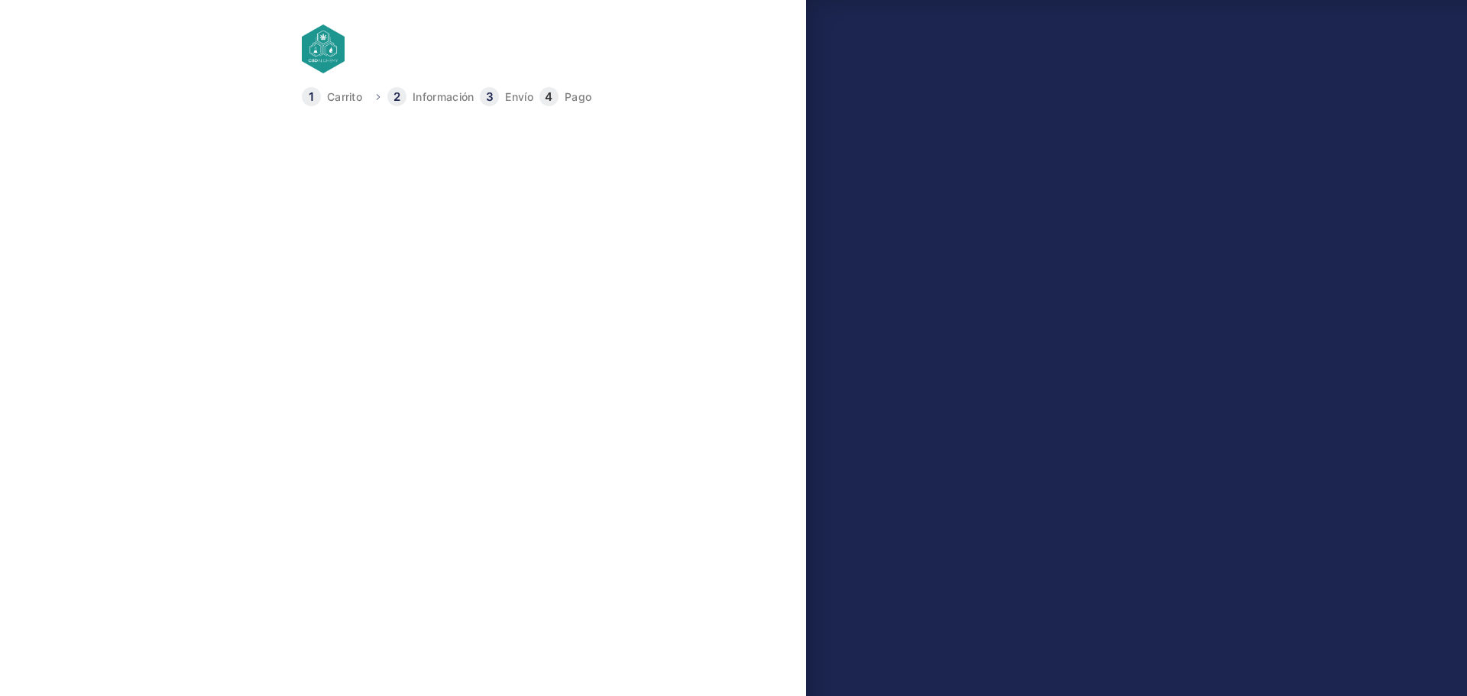
type input "Mataró"
type input "[PHONE_NUMBER]"
select select "B"
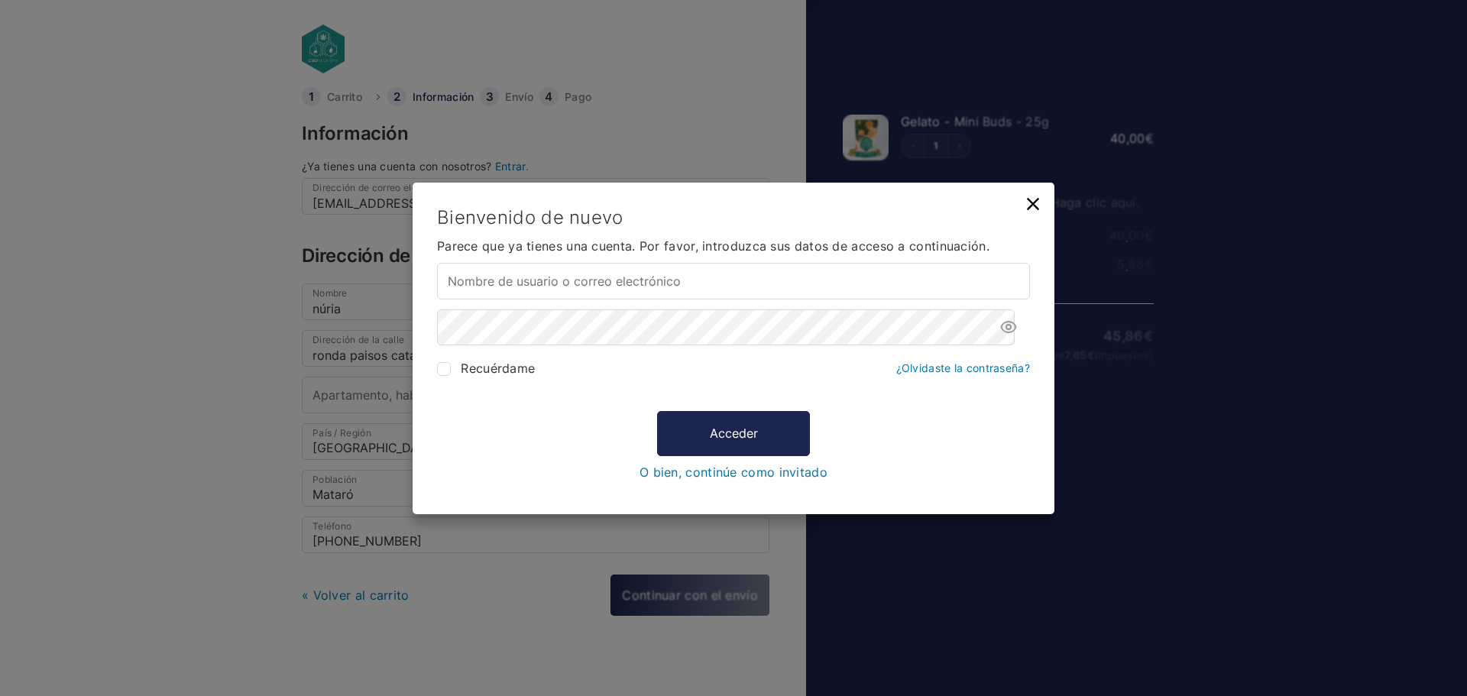
type input "[EMAIL_ADDRESS][DOMAIN_NAME]"
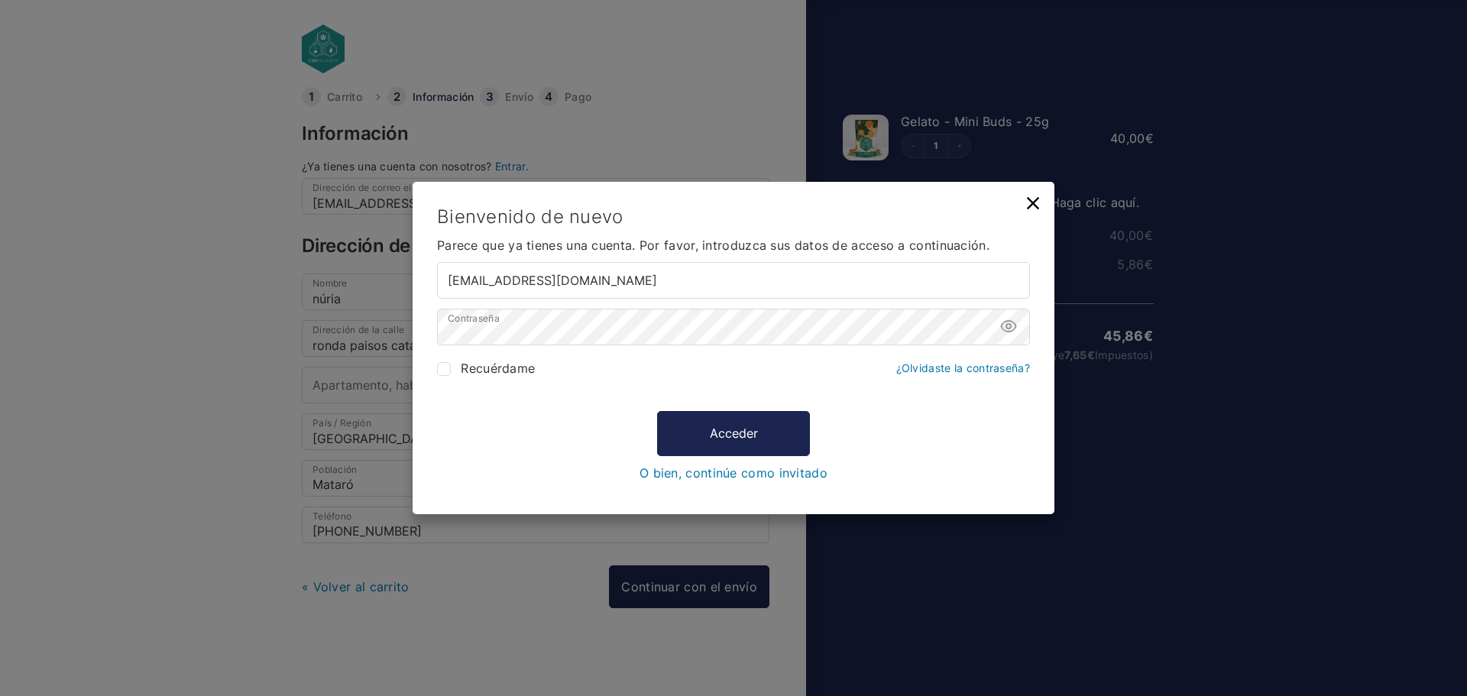
click at [441, 369] on input "Recuérdame" at bounding box center [444, 369] width 14 height 14
checkbox input "true"
click at [698, 456] on div "Acceder O bien, continúe como invitado" at bounding box center [733, 446] width 593 height 69
click at [754, 423] on button "Acceder" at bounding box center [733, 434] width 153 height 44
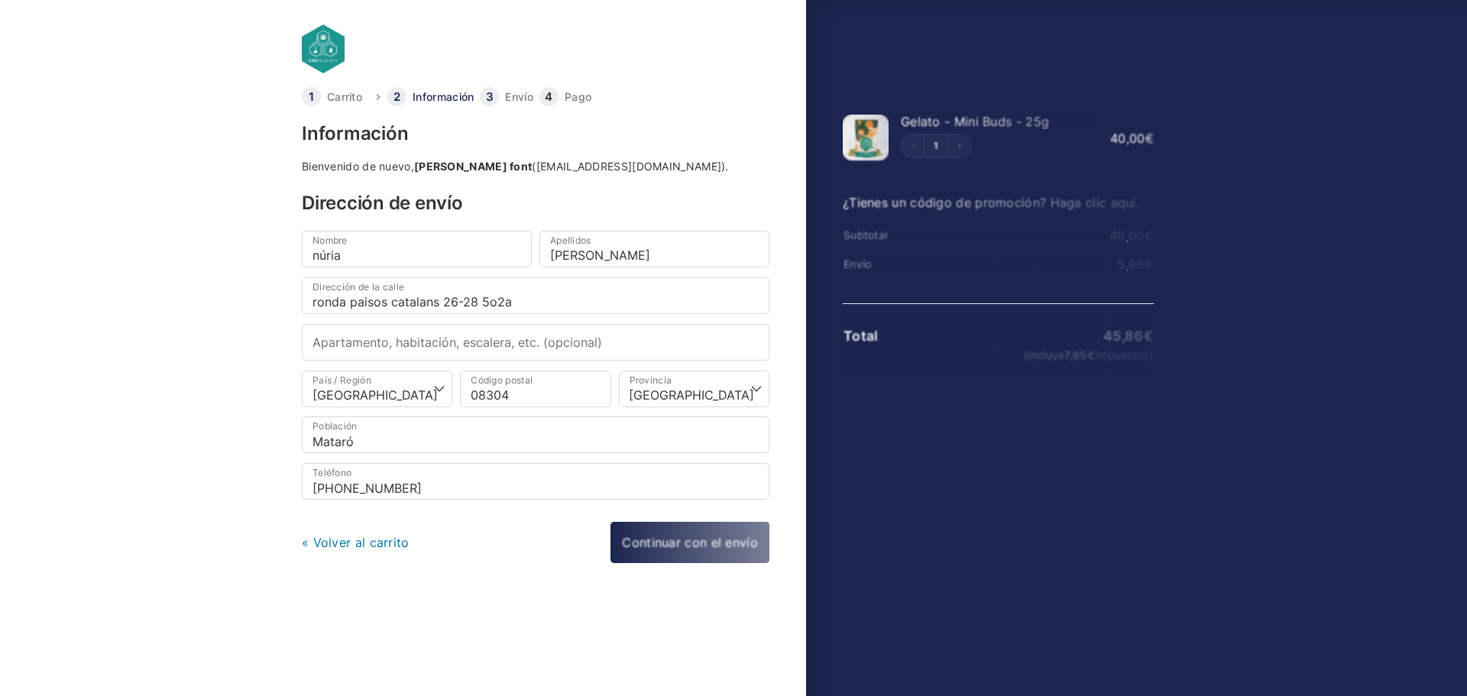
select select "B"
click at [755, 439] on input "Mataró" at bounding box center [536, 434] width 468 height 37
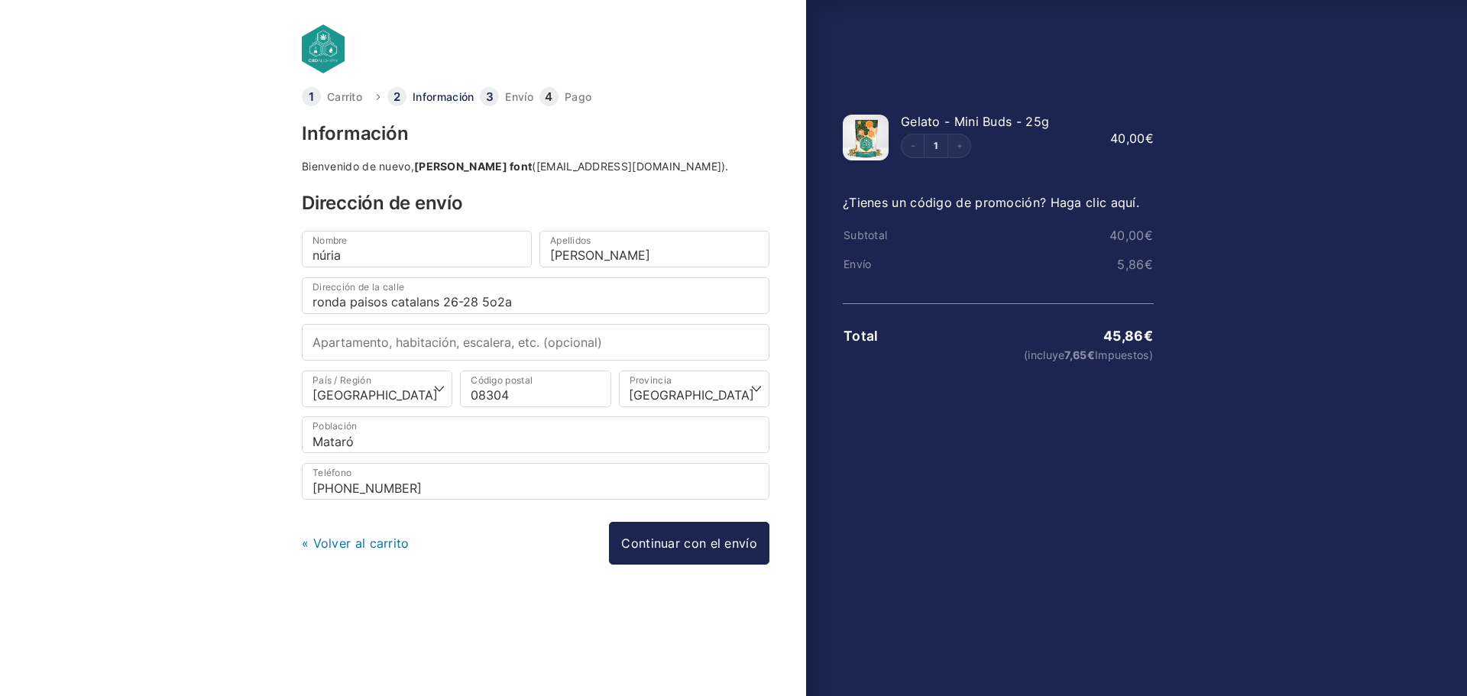
click at [152, 399] on body "Carrito Información Envío Pago Información Bienvenido de nuevo, núria ruiz font…" at bounding box center [733, 323] width 1467 height 647
click at [637, 538] on link "Continuar con el envío" at bounding box center [689, 543] width 160 height 43
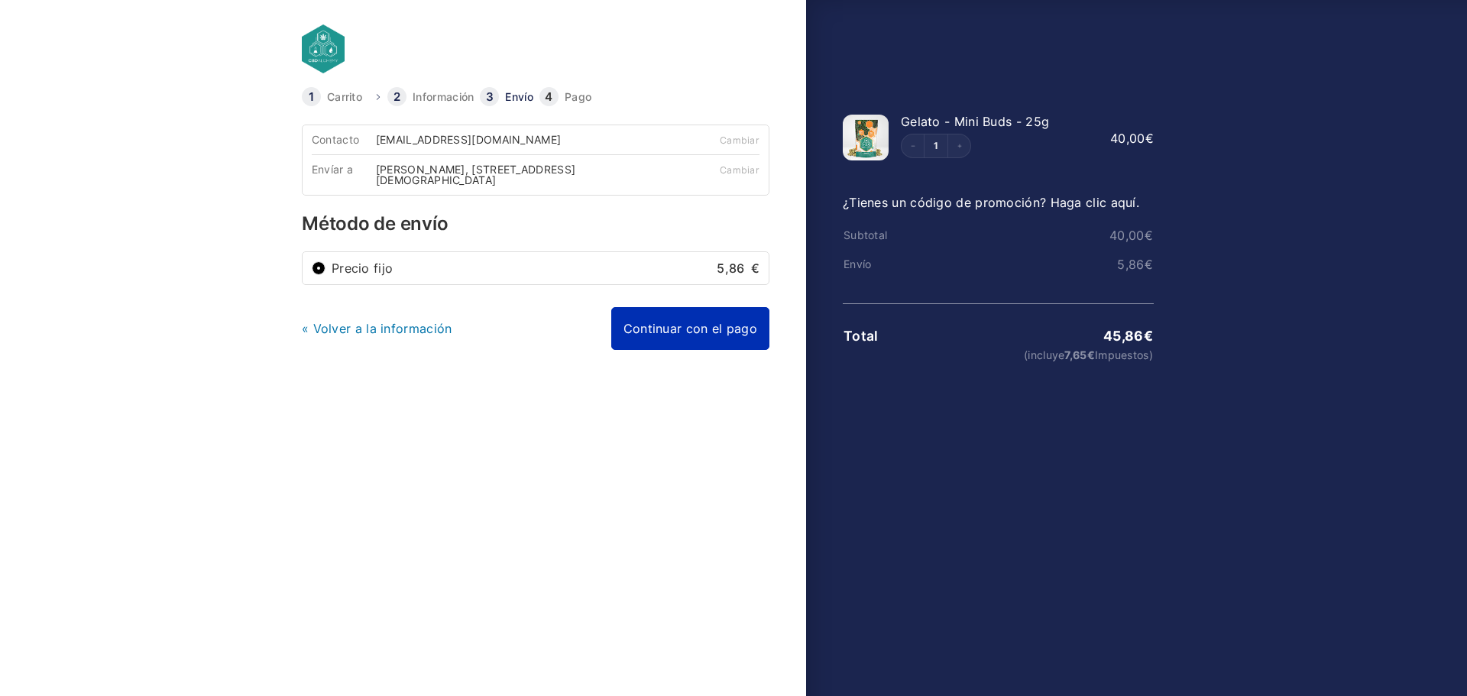
click at [653, 331] on link "Continuar con el pago" at bounding box center [690, 328] width 158 height 43
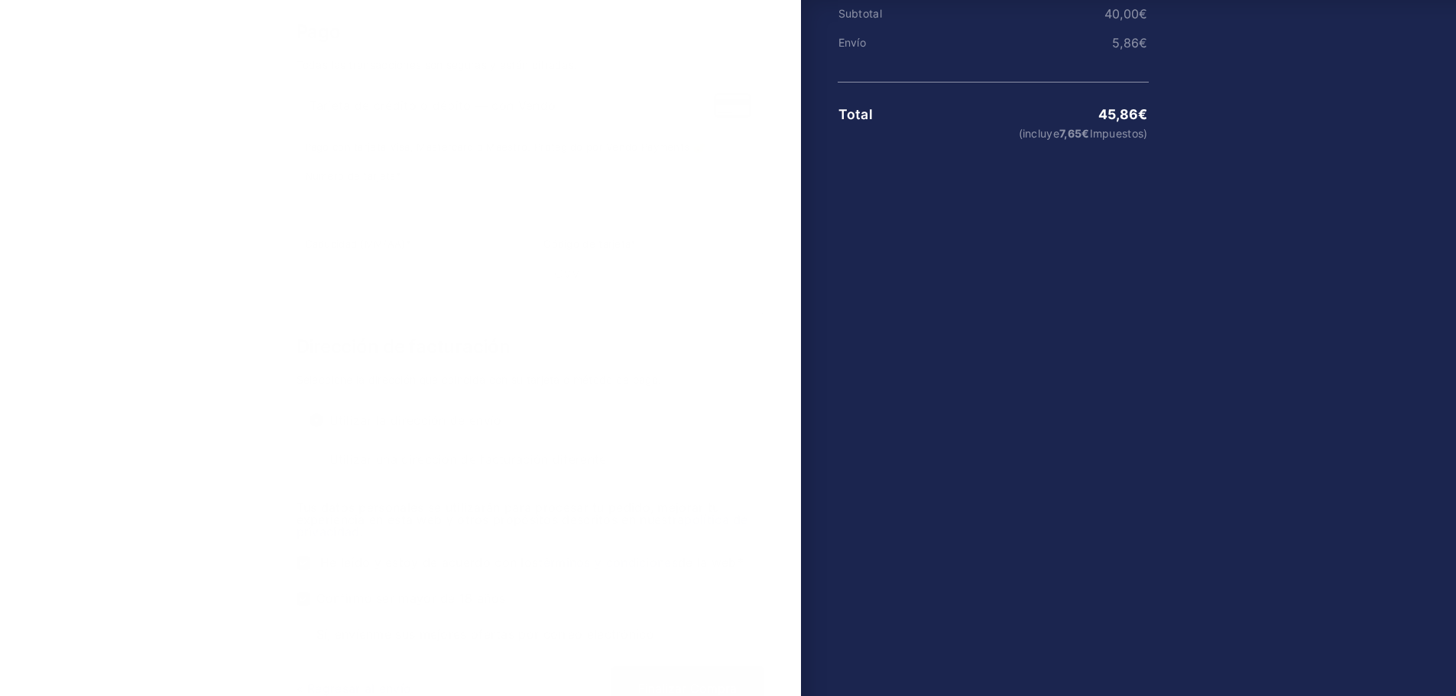
scroll to position [229, 0]
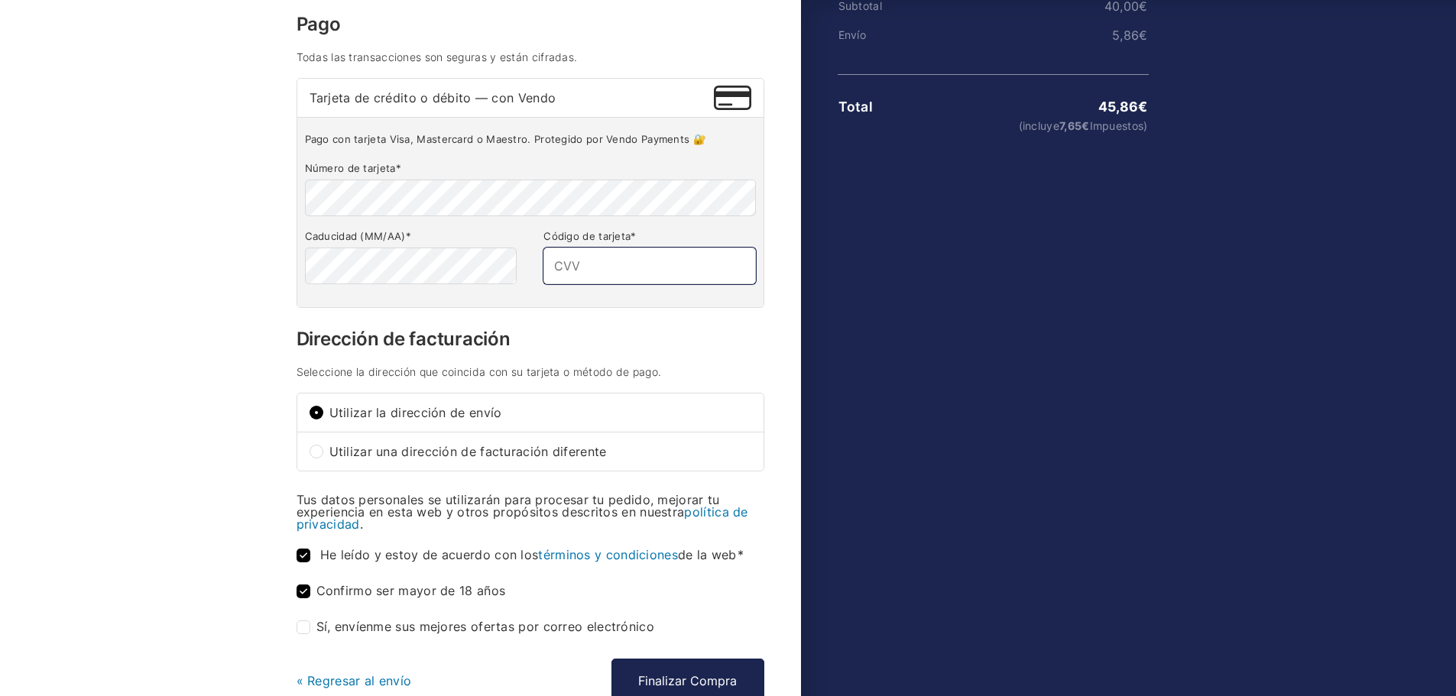
click at [630, 256] on input "Código de tarjeta *" at bounding box center [649, 266] width 212 height 37
type input "754"
click at [715, 302] on div "Pago con tarjeta Visa, Mastercard o Maestro. Protegido por Vendo Payments 🔐 Núm…" at bounding box center [530, 212] width 466 height 190
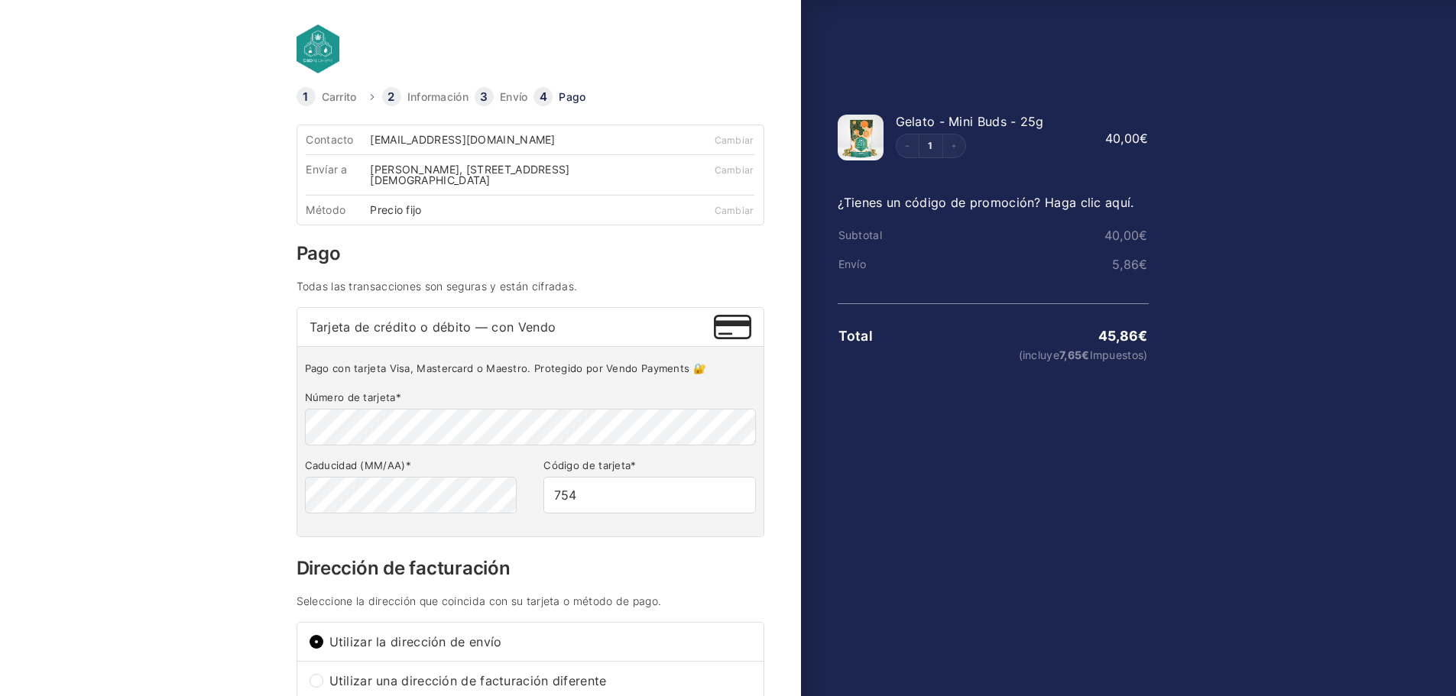
scroll to position [326, 0]
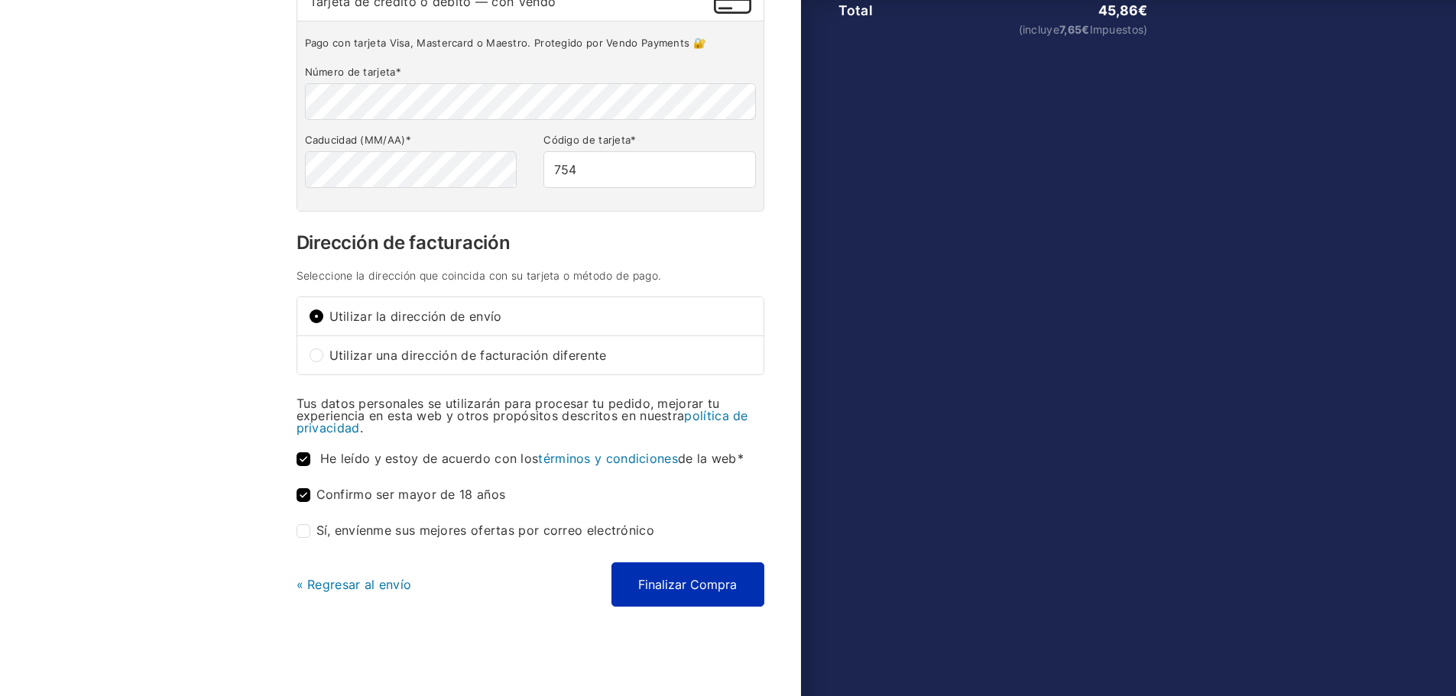
click at [644, 596] on button "Finalizar Compra" at bounding box center [687, 584] width 153 height 44
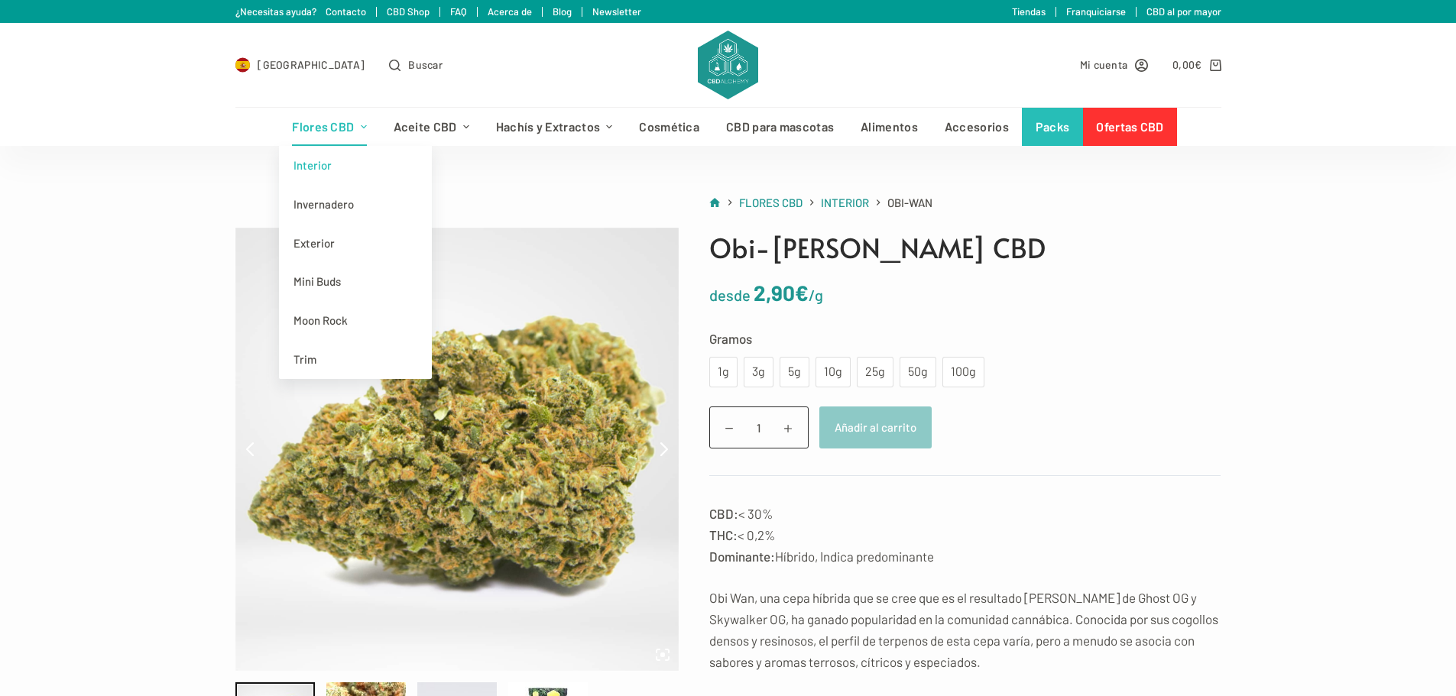
click at [311, 128] on link "Flores CBD" at bounding box center [329, 127] width 101 height 38
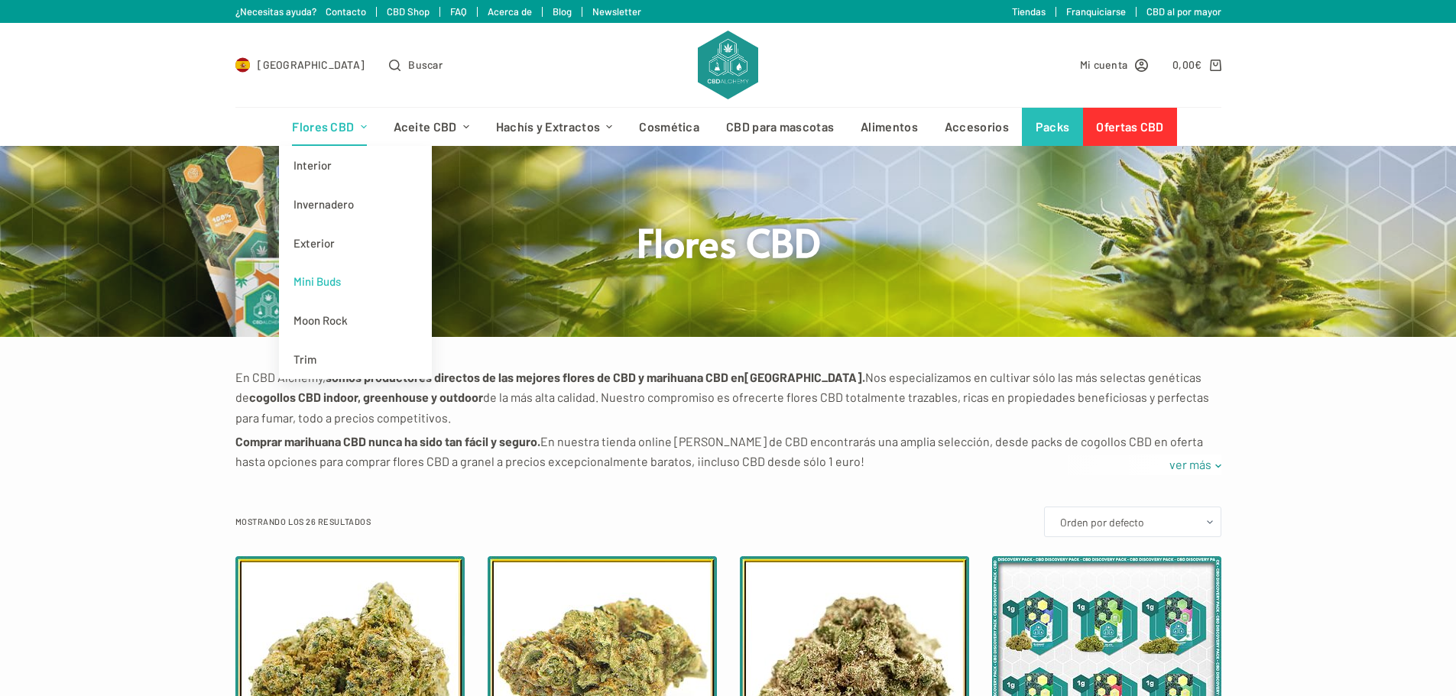
click at [346, 277] on link "Mini Buds" at bounding box center [355, 281] width 153 height 39
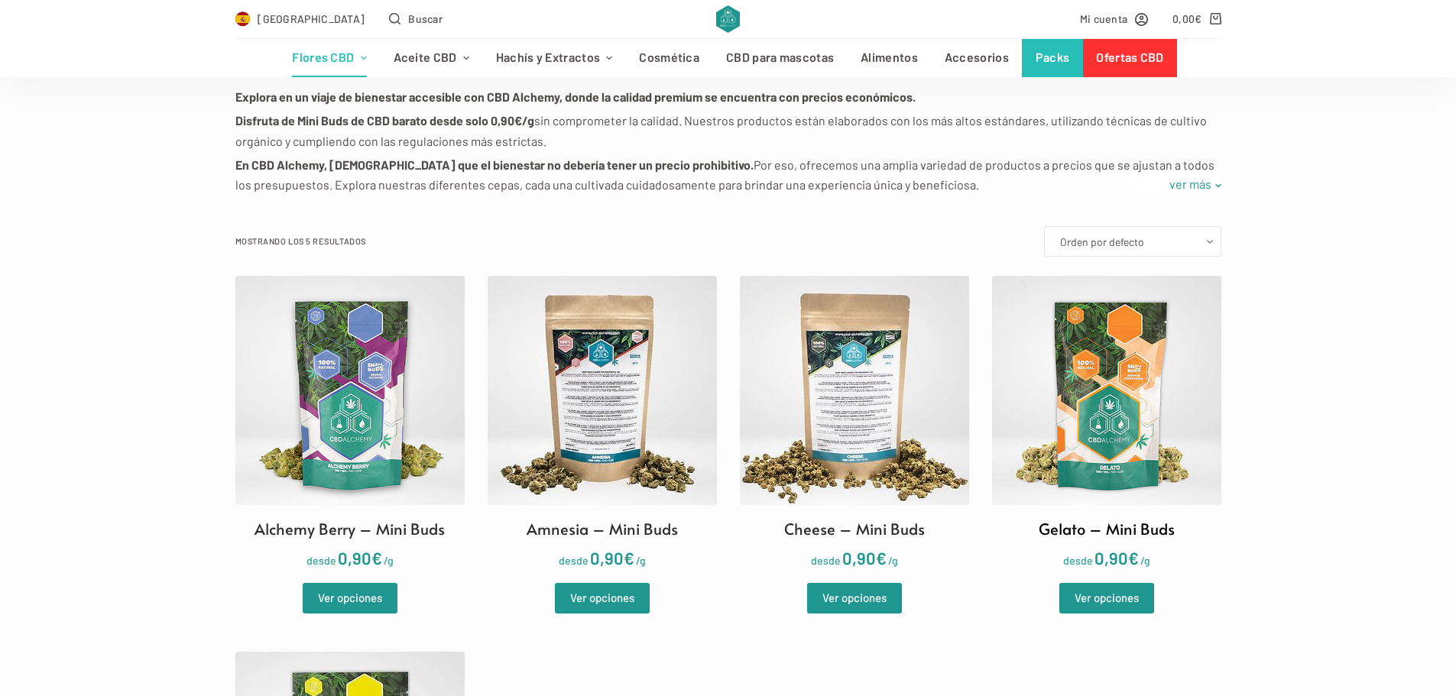
scroll to position [306, 0]
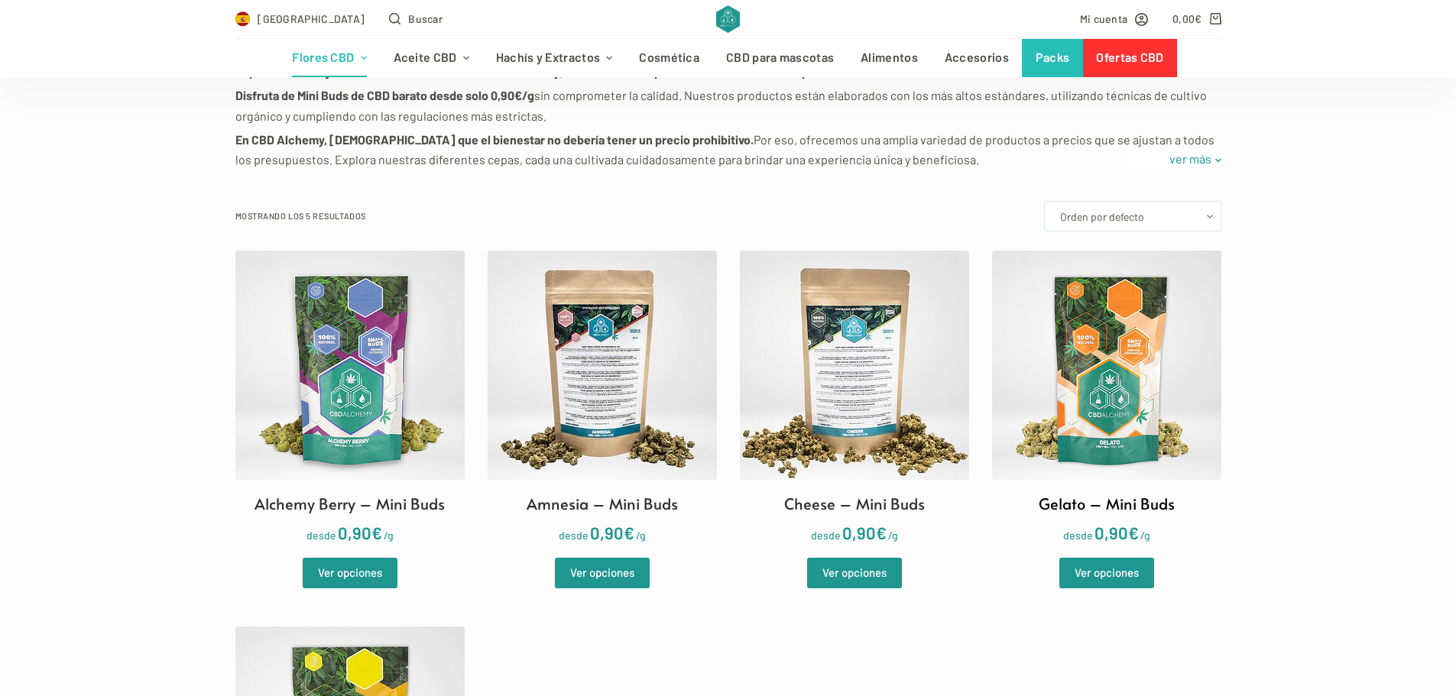
click at [1121, 390] on img at bounding box center [1106, 365] width 229 height 229
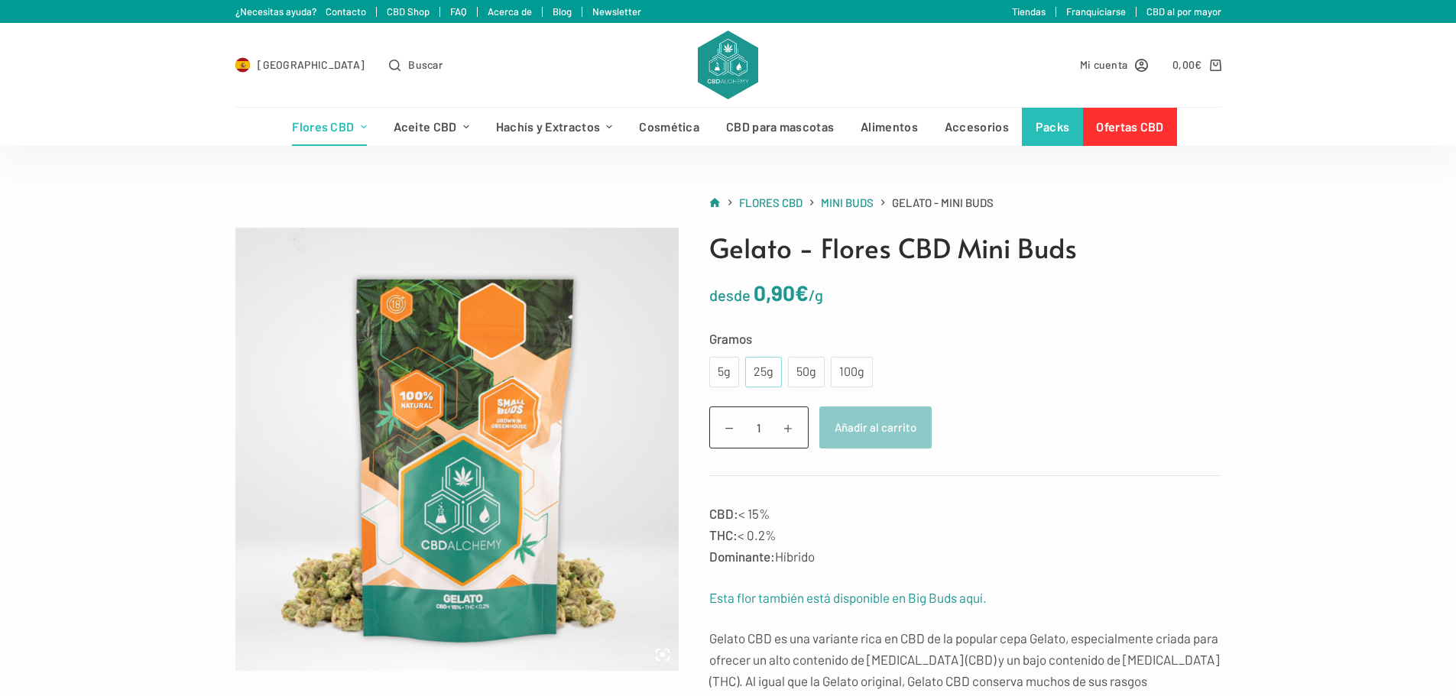
click at [772, 371] on div "25g" at bounding box center [763, 372] width 18 height 20
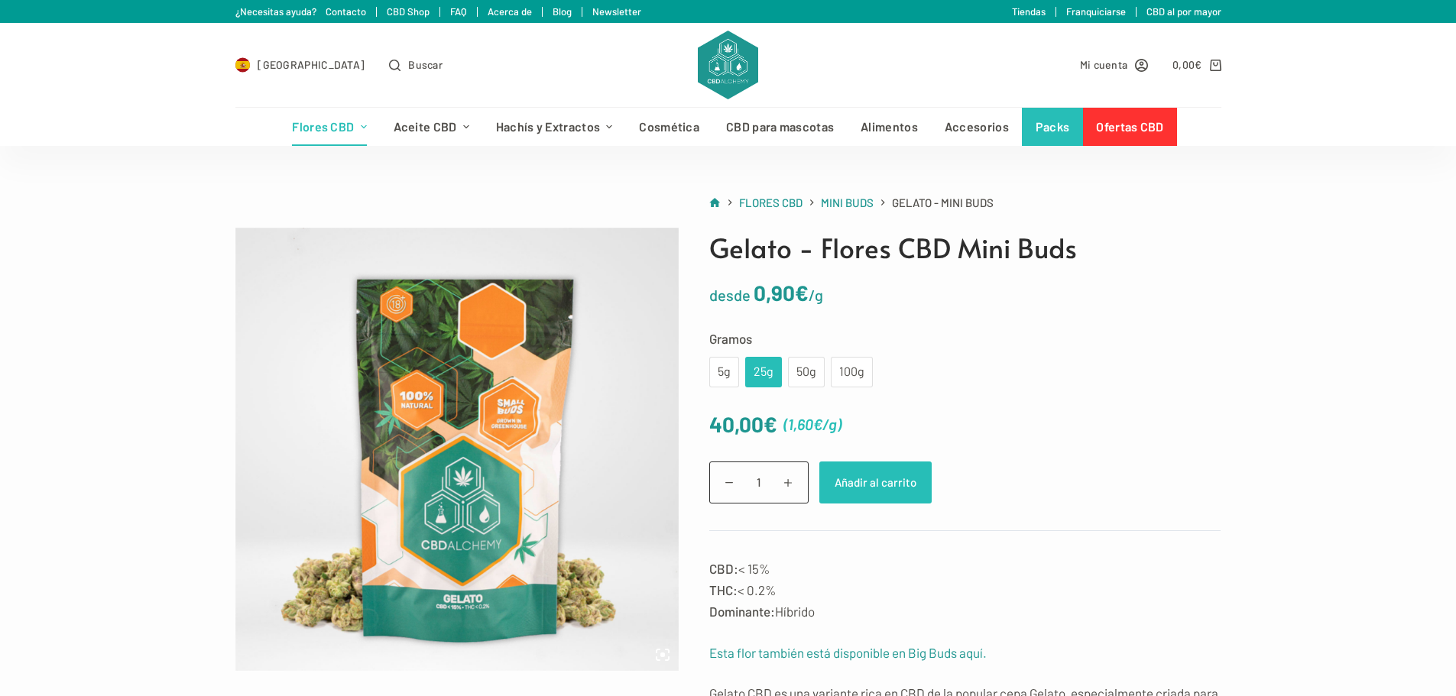
click at [863, 485] on button "Añadir al carrito" at bounding box center [875, 483] width 112 height 42
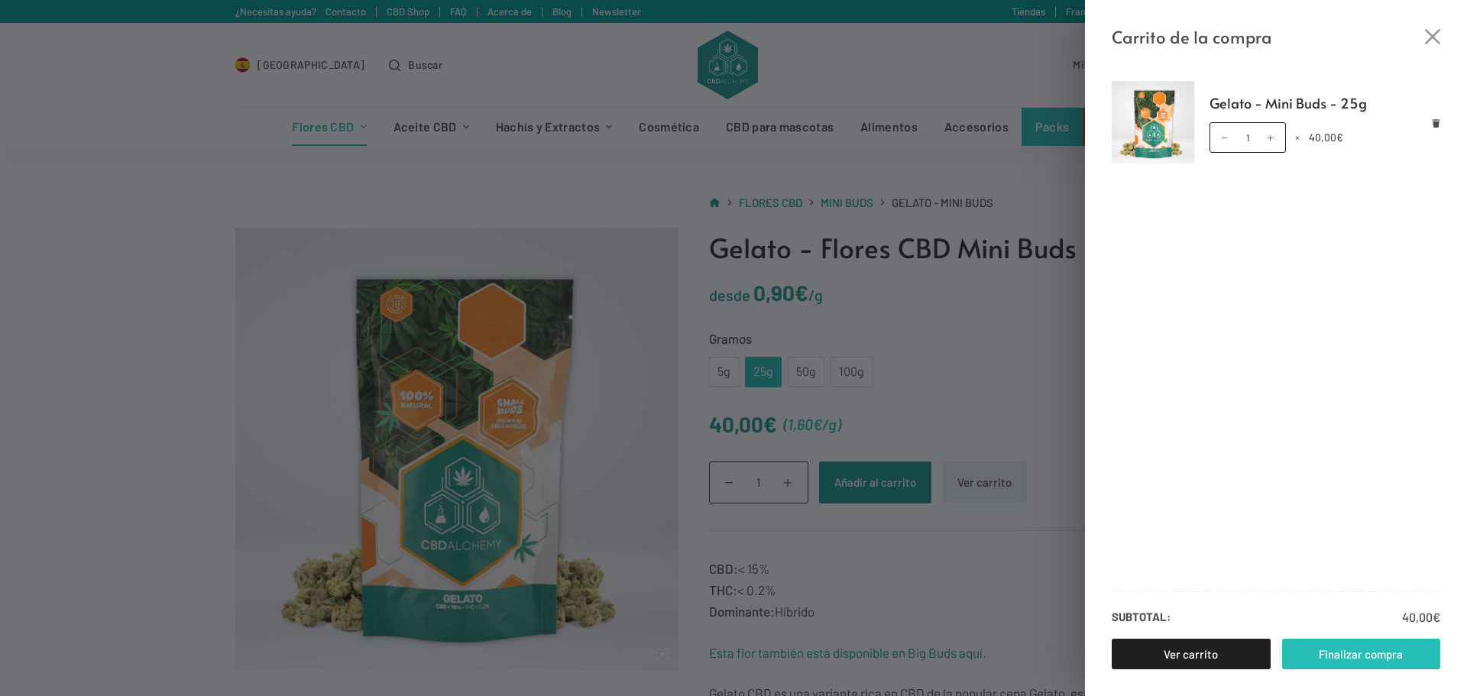
click at [1361, 648] on link "Finalizar compra" at bounding box center [1361, 654] width 159 height 31
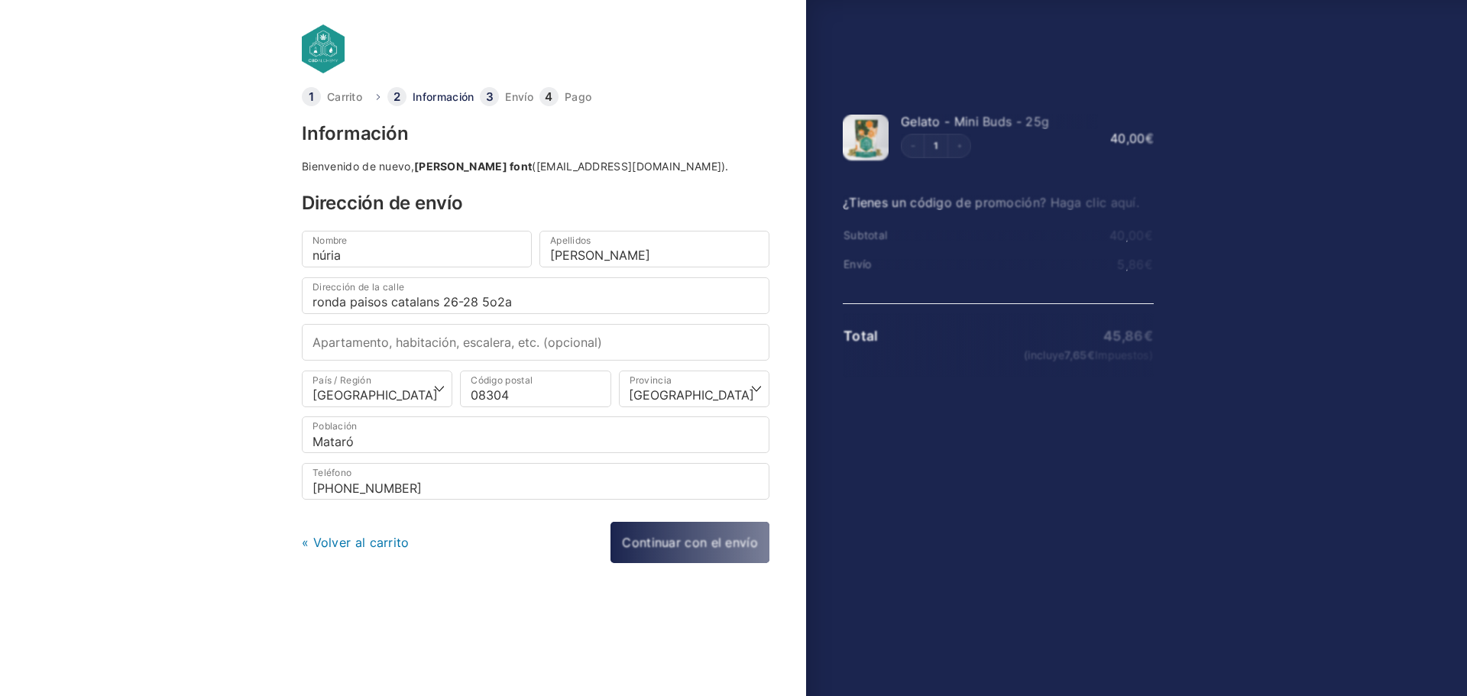
select select "B"
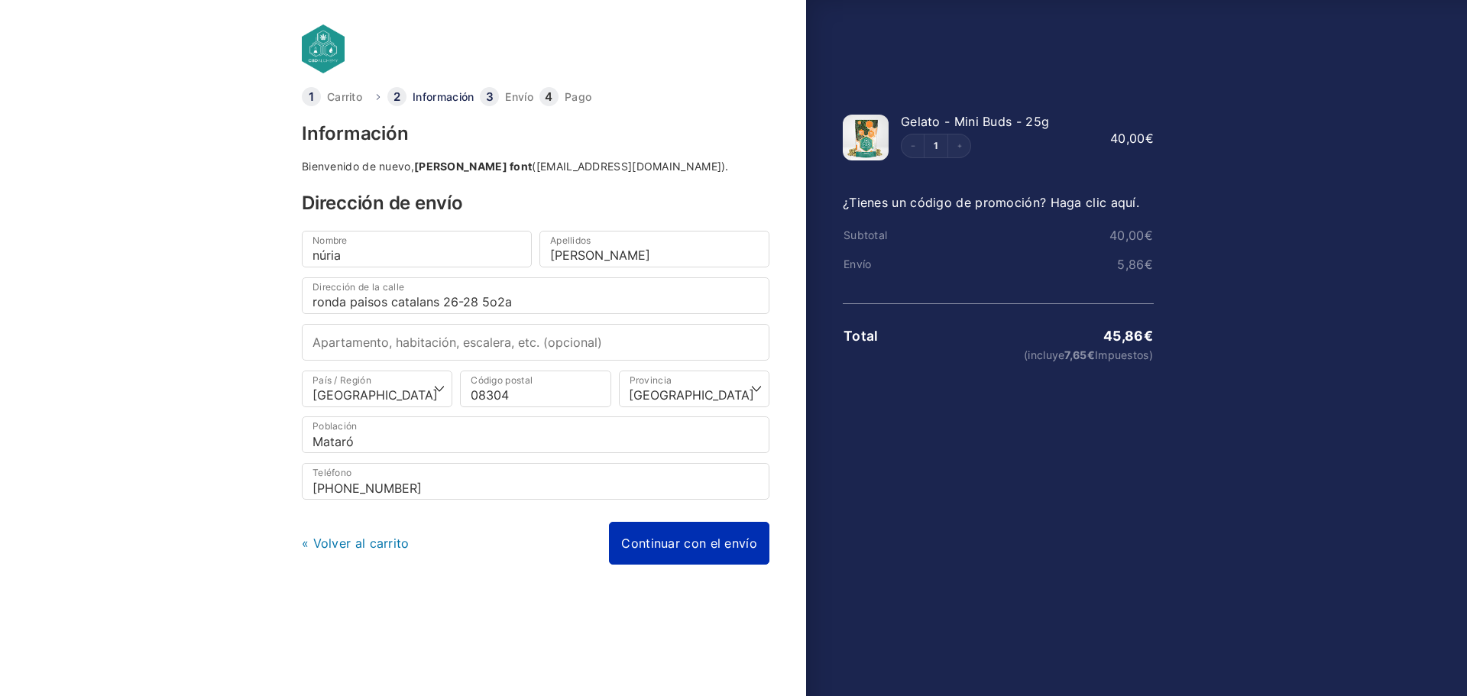
click at [672, 556] on link "Continuar con el envío" at bounding box center [689, 543] width 160 height 43
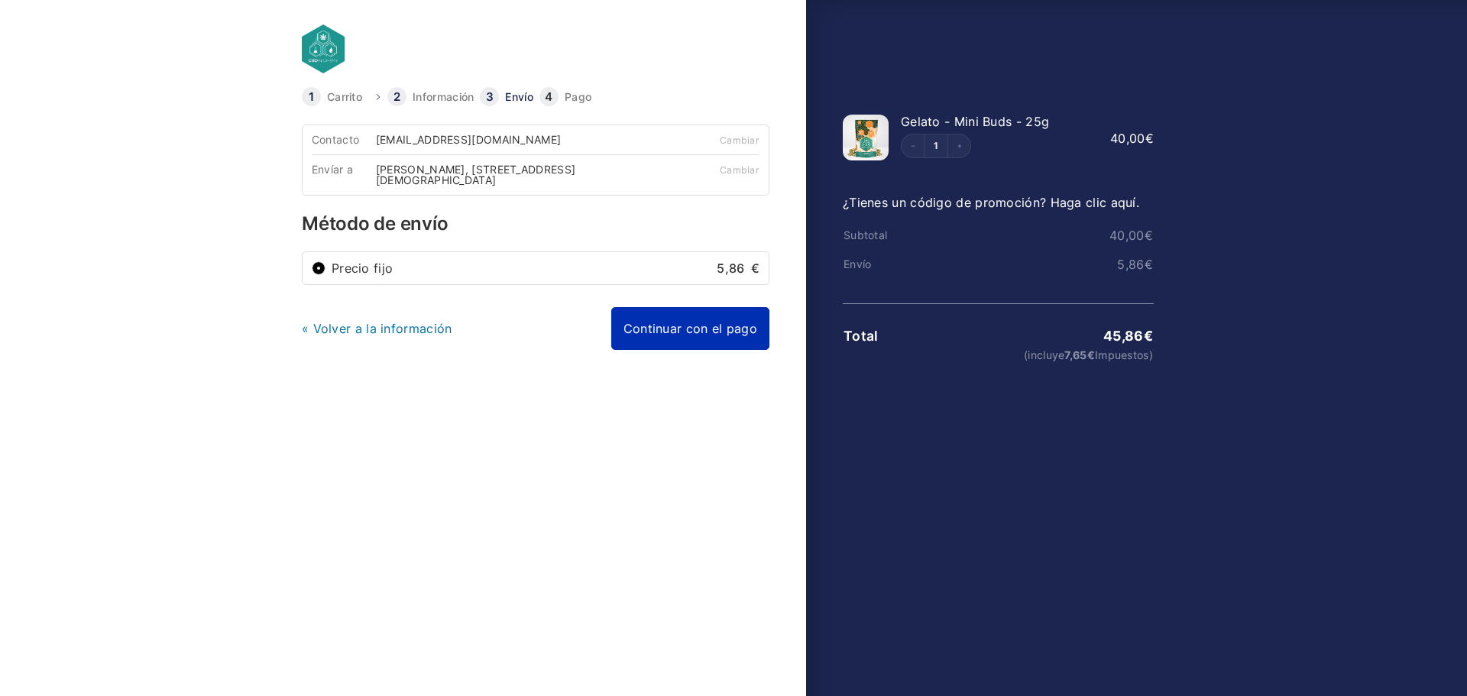
click at [663, 332] on link "Continuar con el pago" at bounding box center [690, 328] width 158 height 43
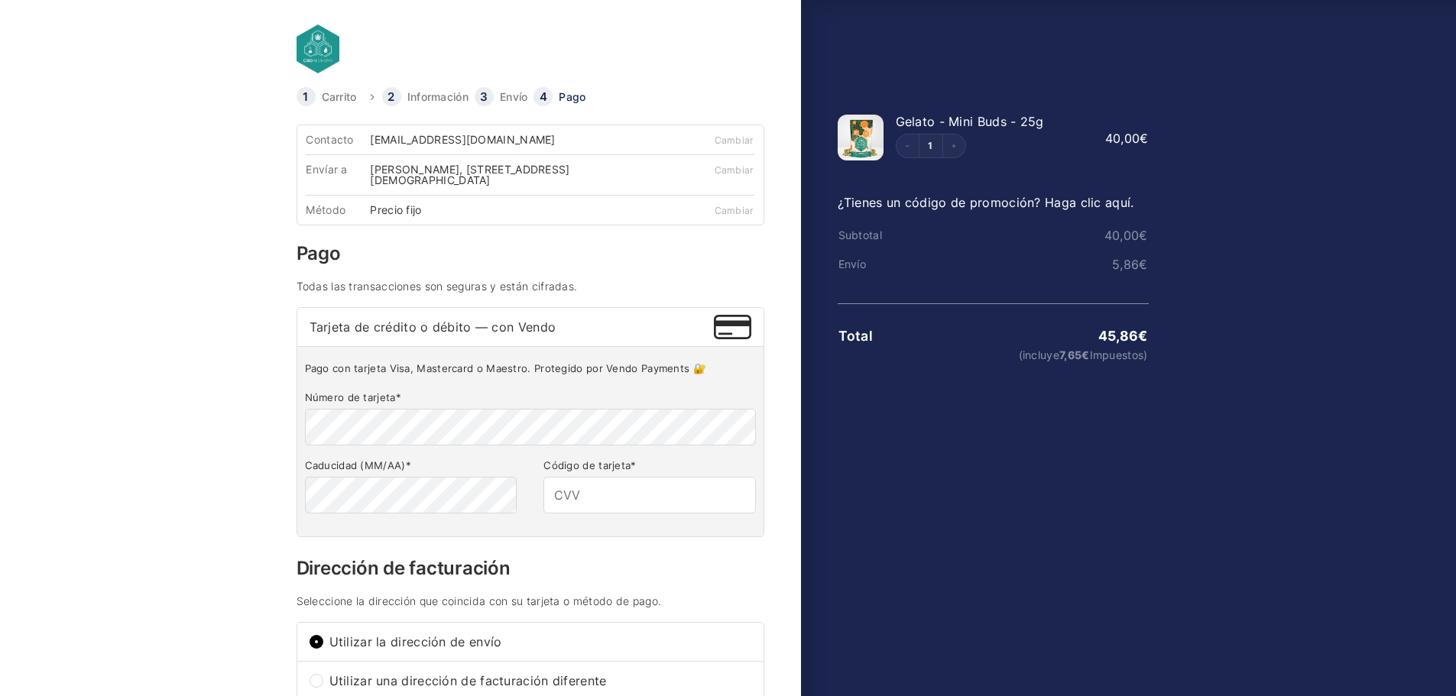
click at [848, 87] on div "Mostrar el resumen del pedido Ocultar el resumen de la orden 45,86 € (incluye 7…" at bounding box center [982, 554] width 363 height 935
click at [645, 504] on input "Código de tarjeta *" at bounding box center [649, 495] width 212 height 37
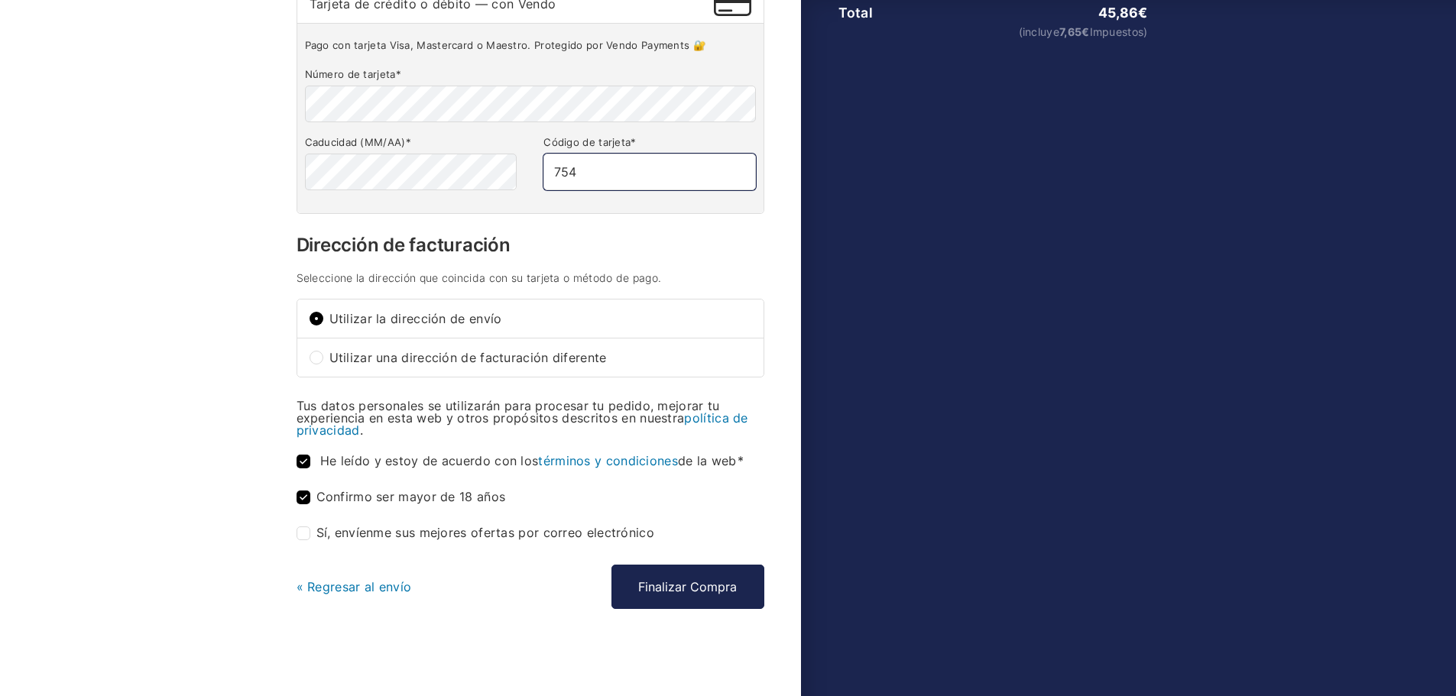
scroll to position [326, 0]
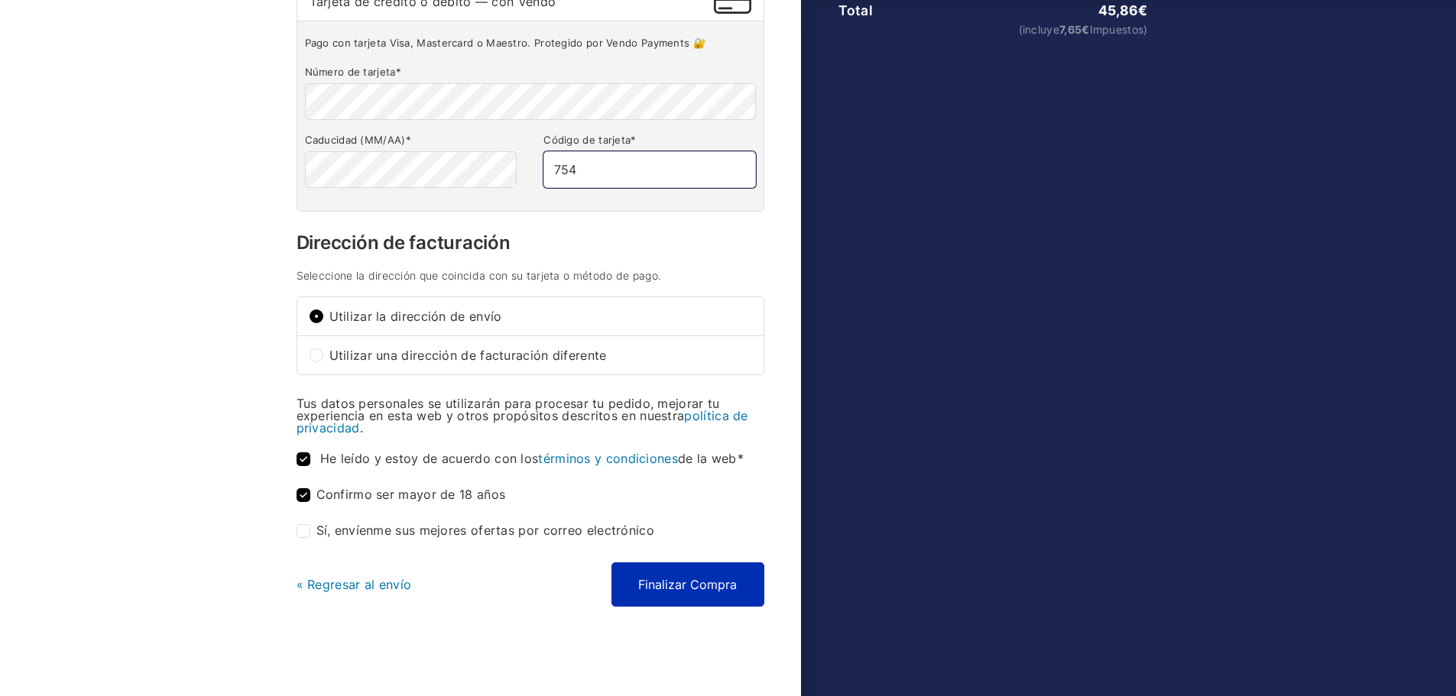
type input "754"
click at [639, 601] on button "Finalizar Compra" at bounding box center [687, 584] width 153 height 44
